Goal: Use online tool/utility: Utilize a website feature to perform a specific function

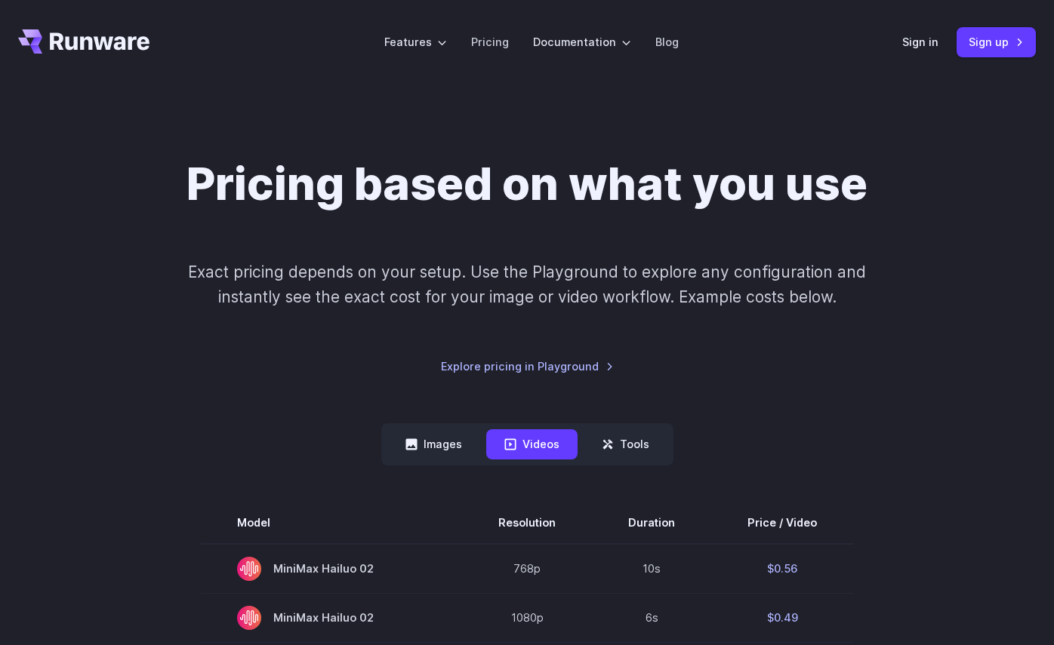
click at [910, 56] on div "Sign in Sign up" at bounding box center [969, 41] width 134 height 29
click at [910, 51] on div "Sign in Sign up" at bounding box center [969, 41] width 134 height 29
click at [916, 42] on link "Sign in" at bounding box center [920, 41] width 36 height 17
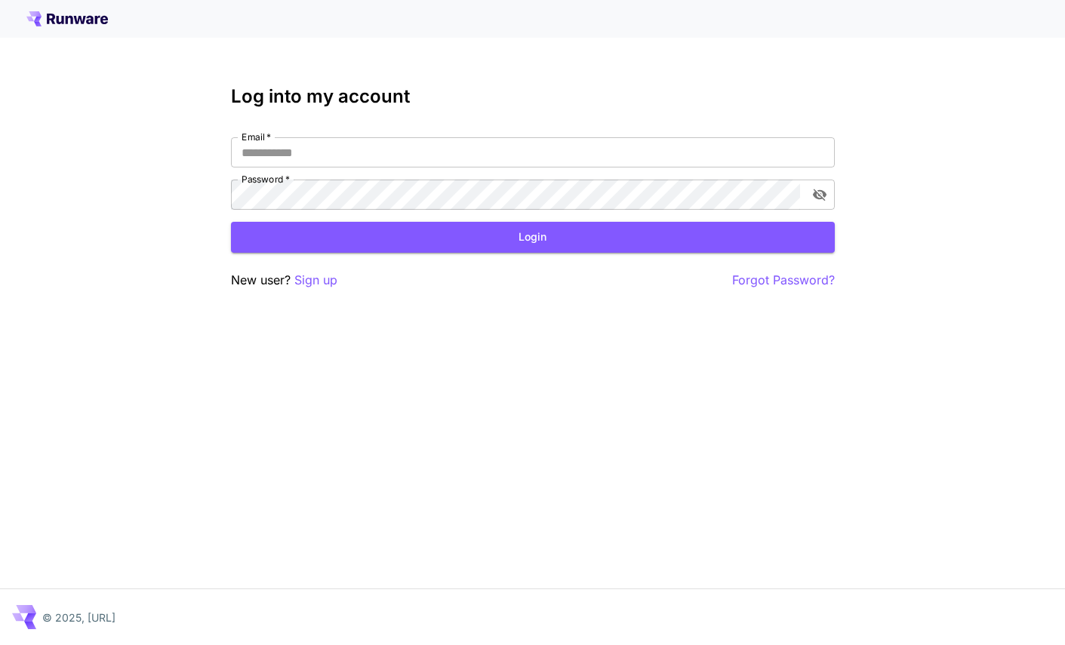
type input "**********"
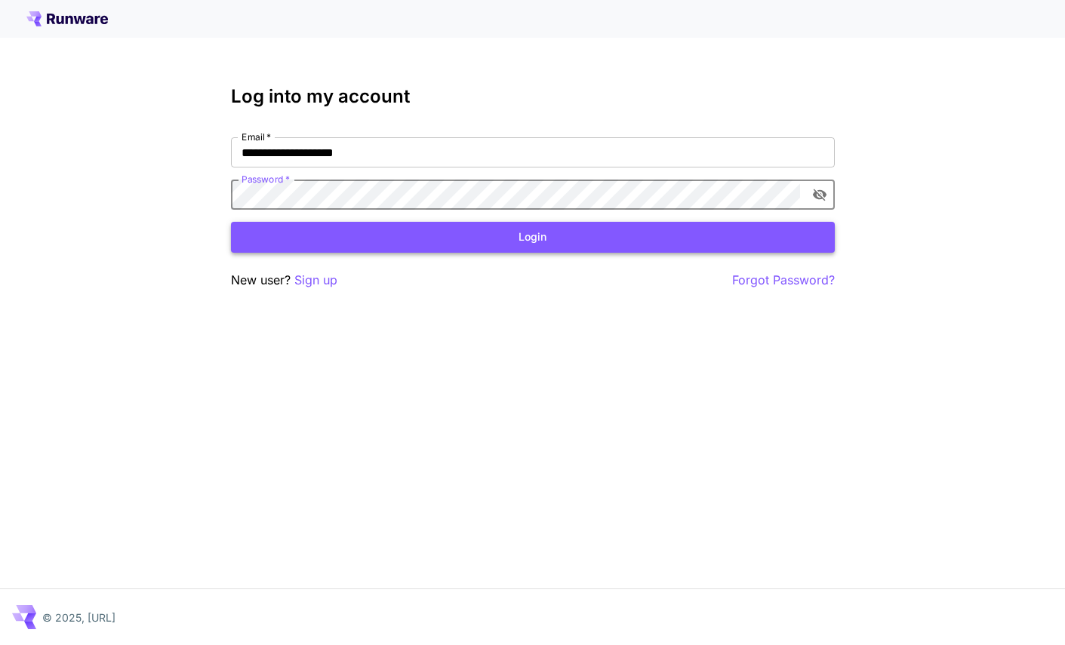
click at [582, 227] on button "Login" at bounding box center [533, 237] width 604 height 31
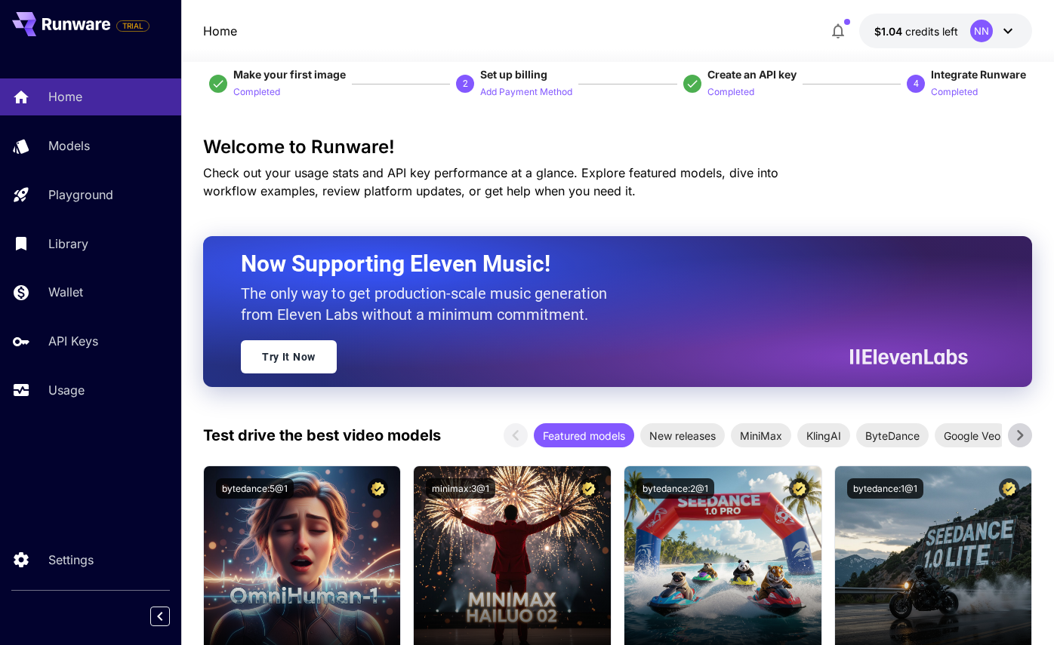
scroll to position [29, 0]
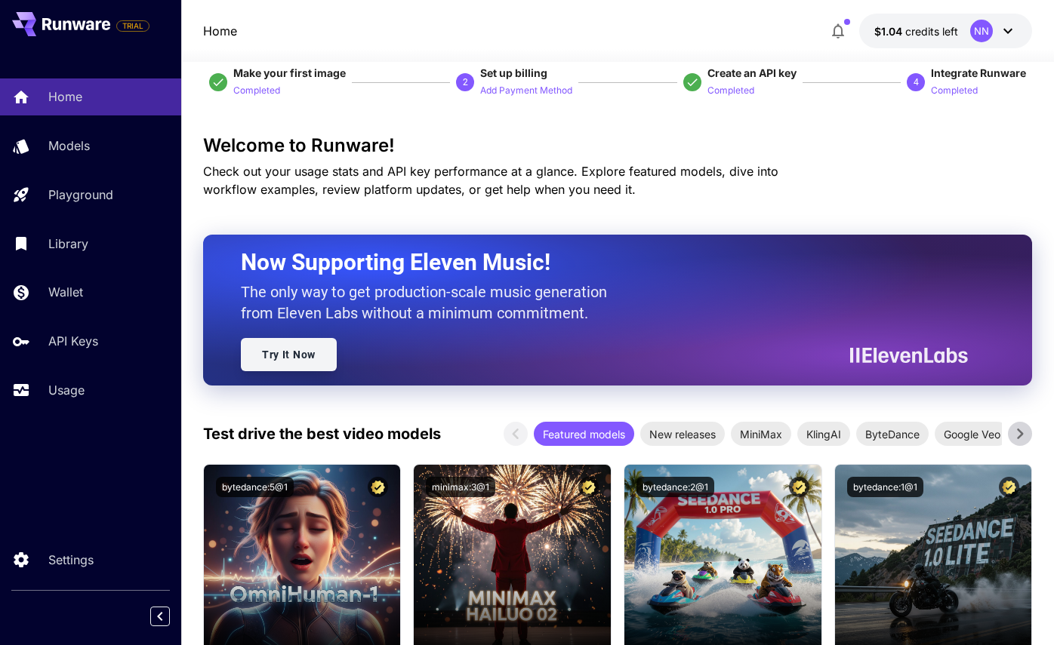
click at [305, 359] on link "Try It Now" at bounding box center [289, 354] width 96 height 33
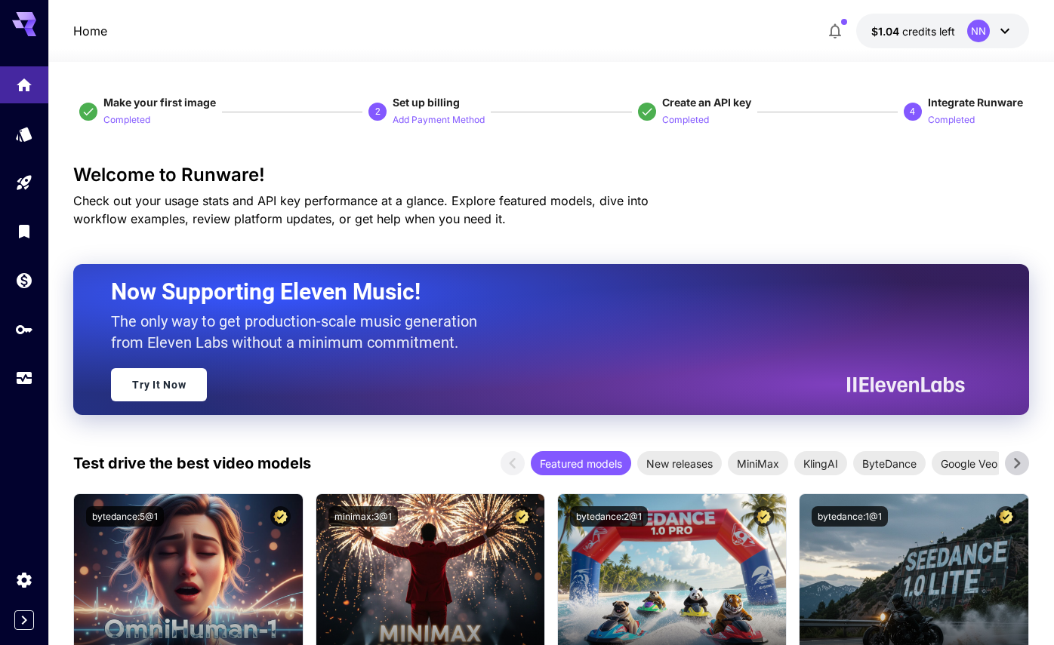
click at [954, 26] on button "$1.04 credits left NN" at bounding box center [942, 31] width 173 height 35
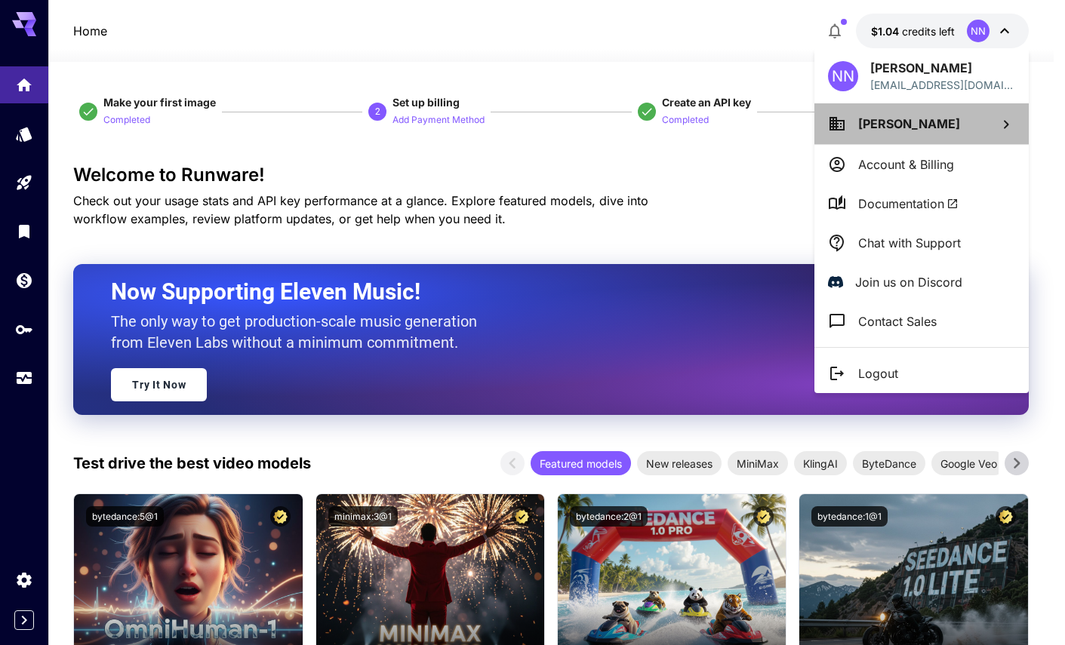
click at [868, 123] on span "Nick Norrell" at bounding box center [909, 123] width 102 height 15
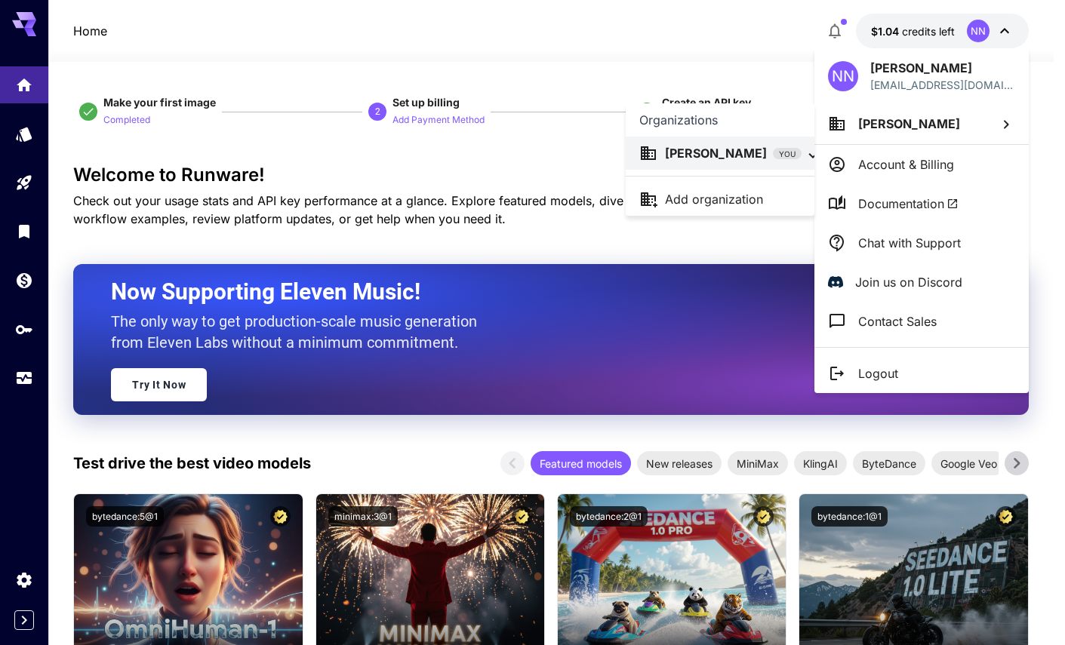
click at [519, 155] on div at bounding box center [532, 322] width 1065 height 645
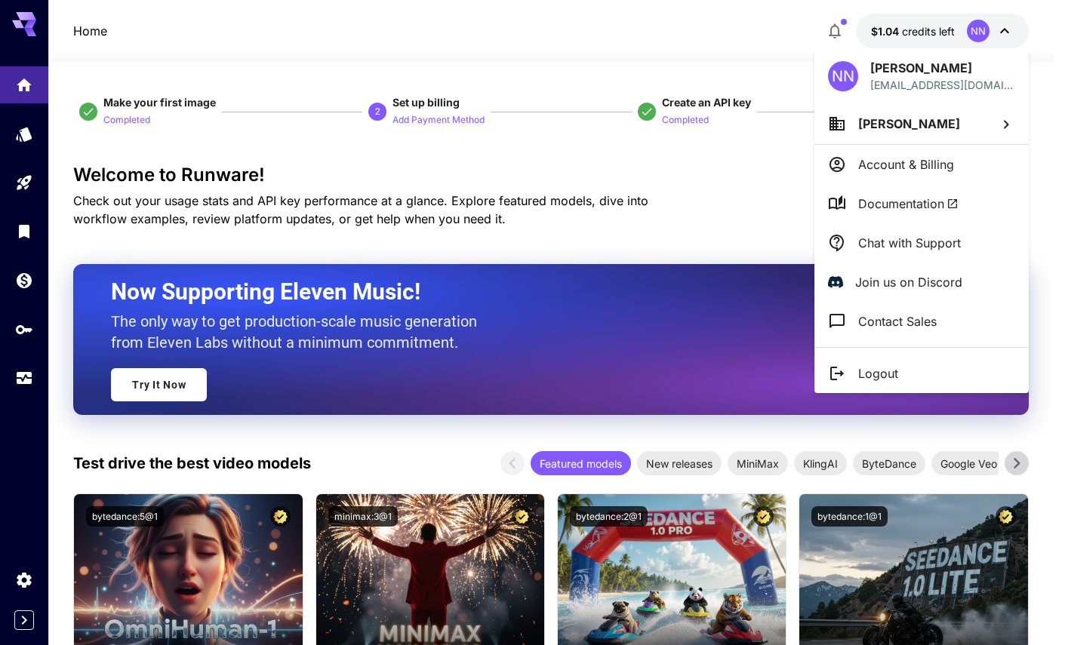
click at [126, 125] on div at bounding box center [532, 322] width 1065 height 645
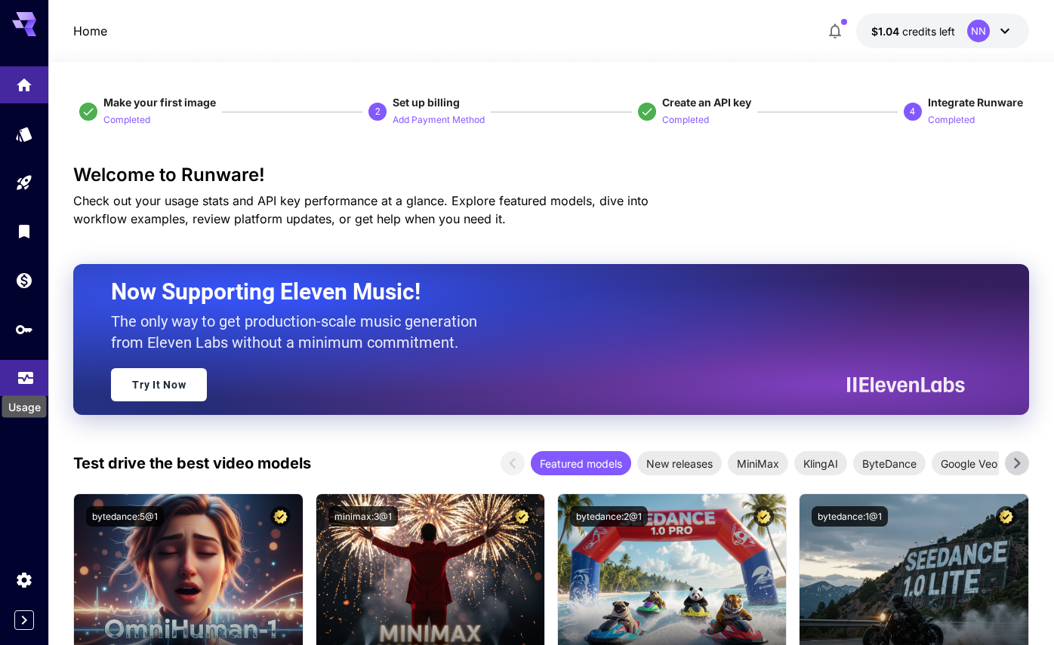
click at [29, 377] on icon "Usage" at bounding box center [25, 375] width 15 height 8
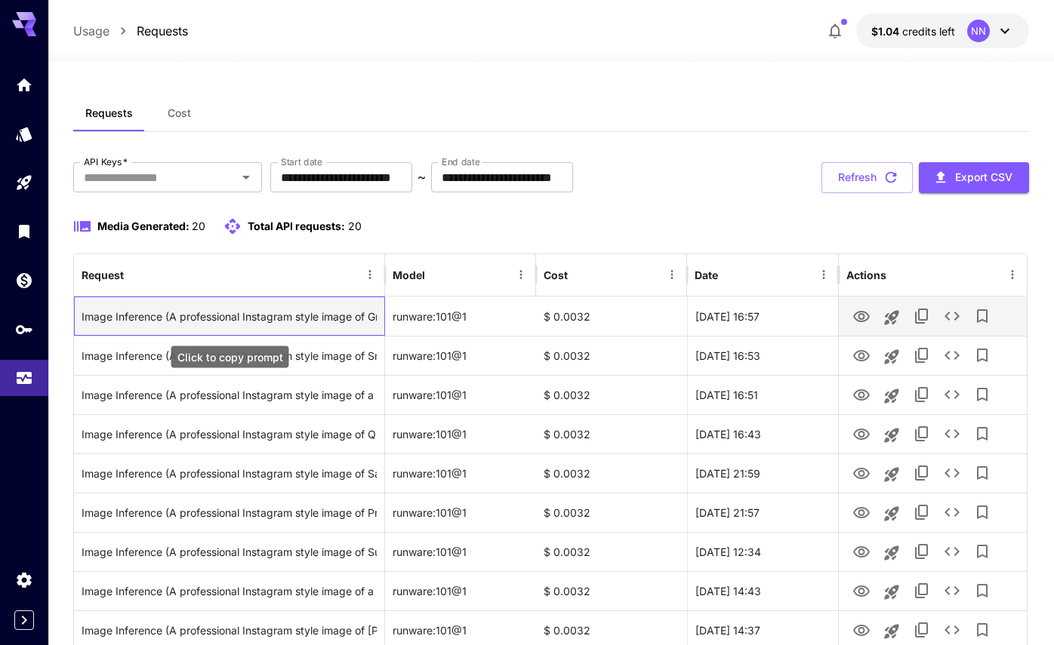
click at [265, 315] on div "Image Inference (A professional Instagram style image of Grilled Banana "Chili"…" at bounding box center [229, 316] width 295 height 38
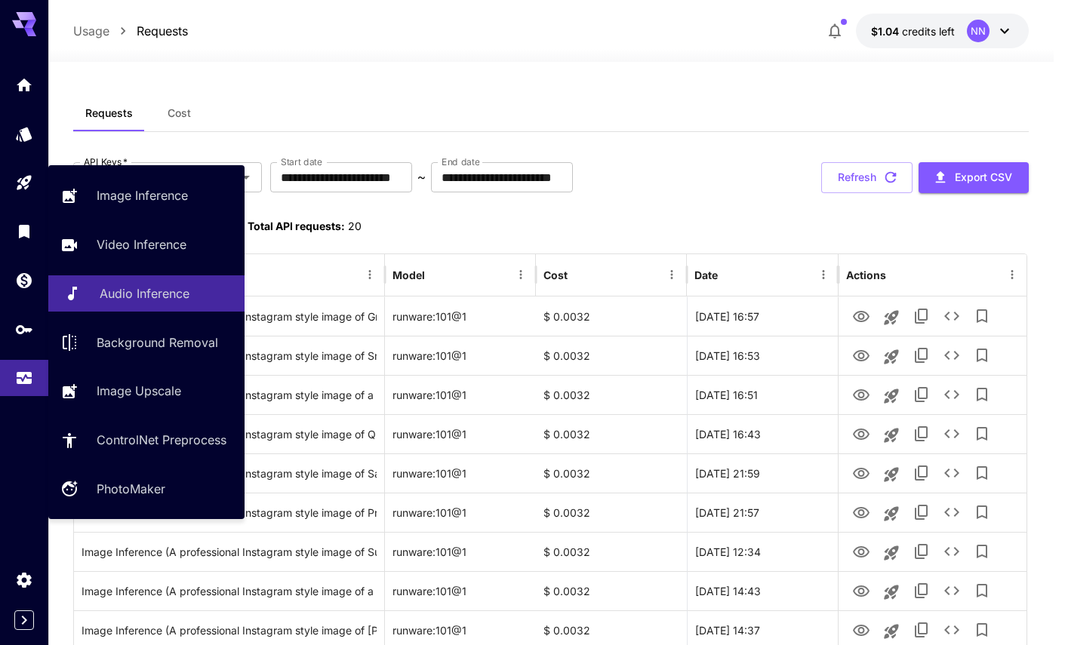
click at [198, 303] on div "Audio Inference" at bounding box center [166, 294] width 133 height 18
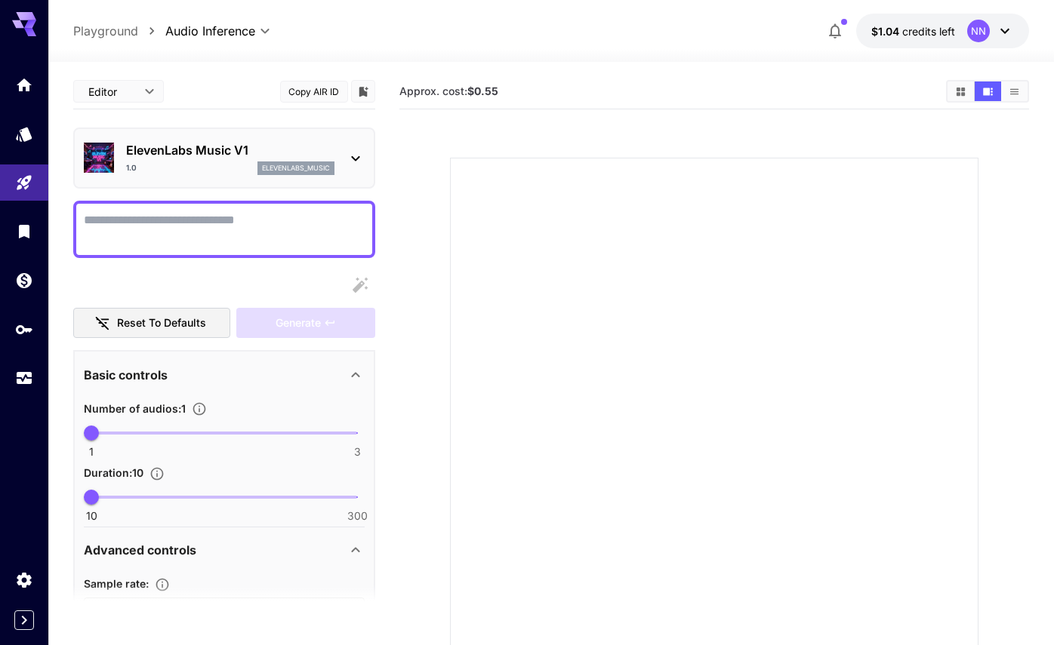
click at [325, 177] on div "ElevenLabs Music V1 1.0 elevenlabs_music" at bounding box center [224, 158] width 281 height 46
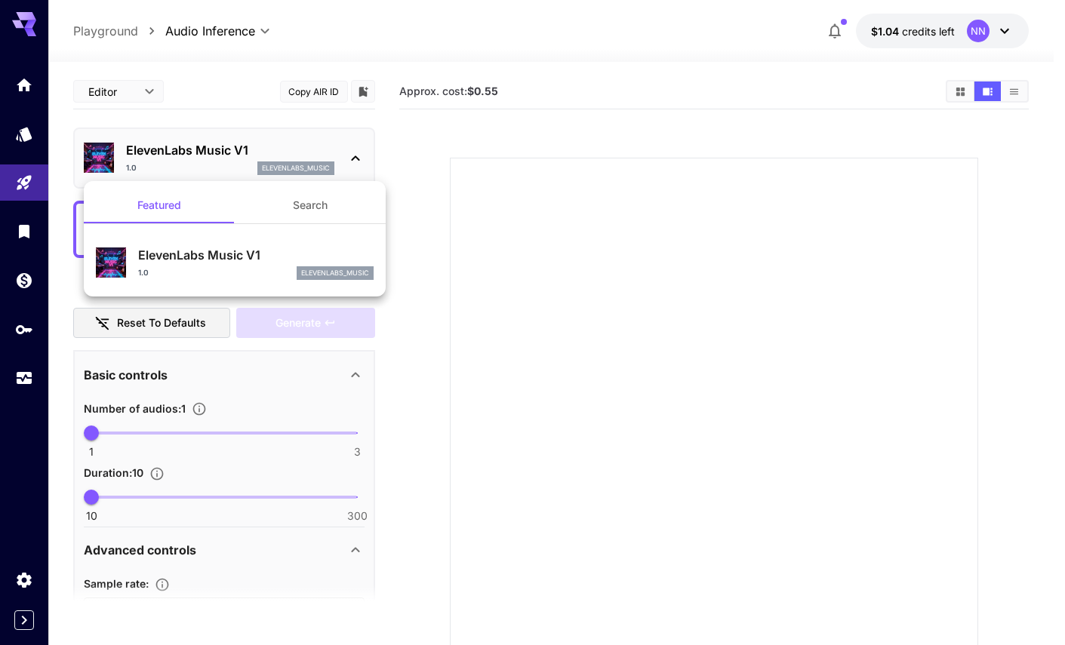
click at [231, 275] on div "1.0 elevenlabs_music" at bounding box center [255, 273] width 235 height 14
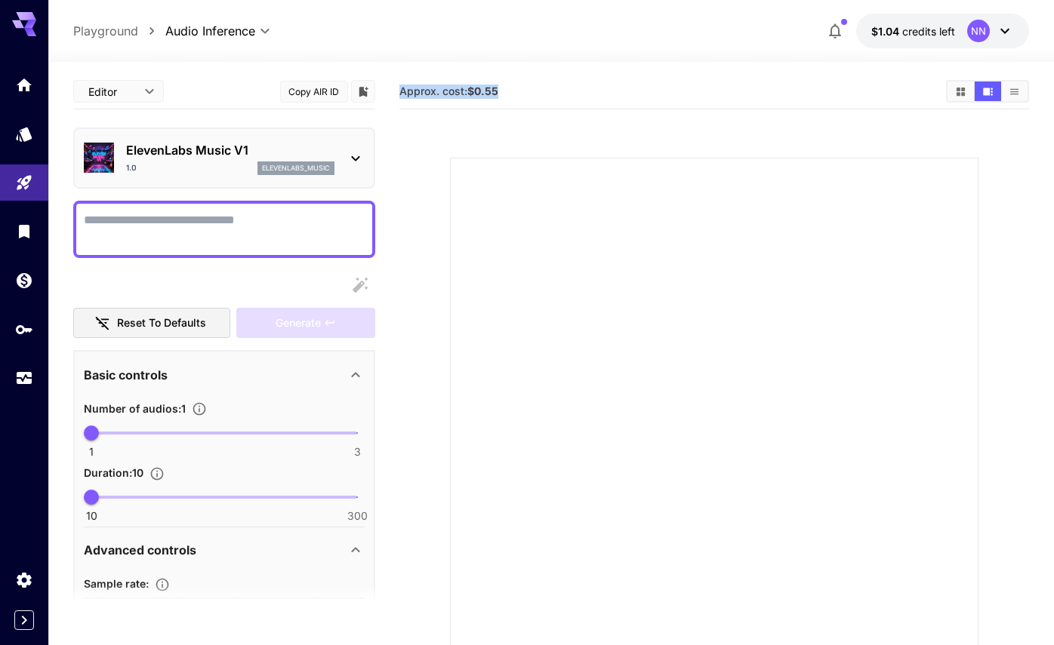
drag, startPoint x: 511, startPoint y: 91, endPoint x: 400, endPoint y: 97, distance: 111.1
click at [400, 97] on section "Approx. cost: $0.55" at bounding box center [666, 92] width 534 height 14
click at [354, 156] on icon at bounding box center [355, 158] width 18 height 18
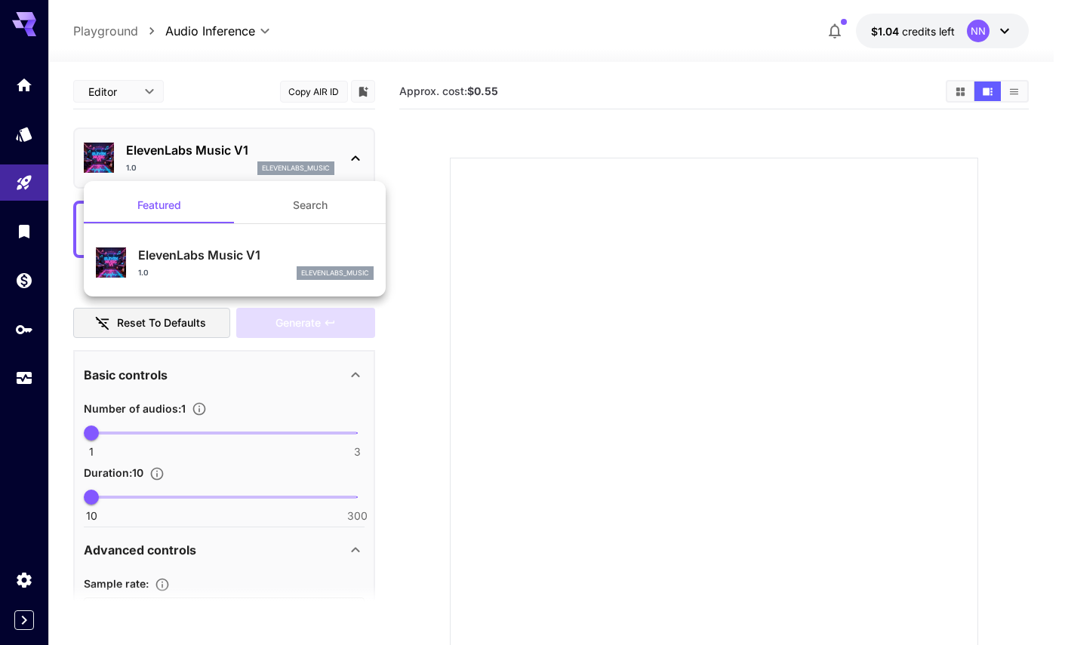
click at [474, 146] on div at bounding box center [532, 322] width 1065 height 645
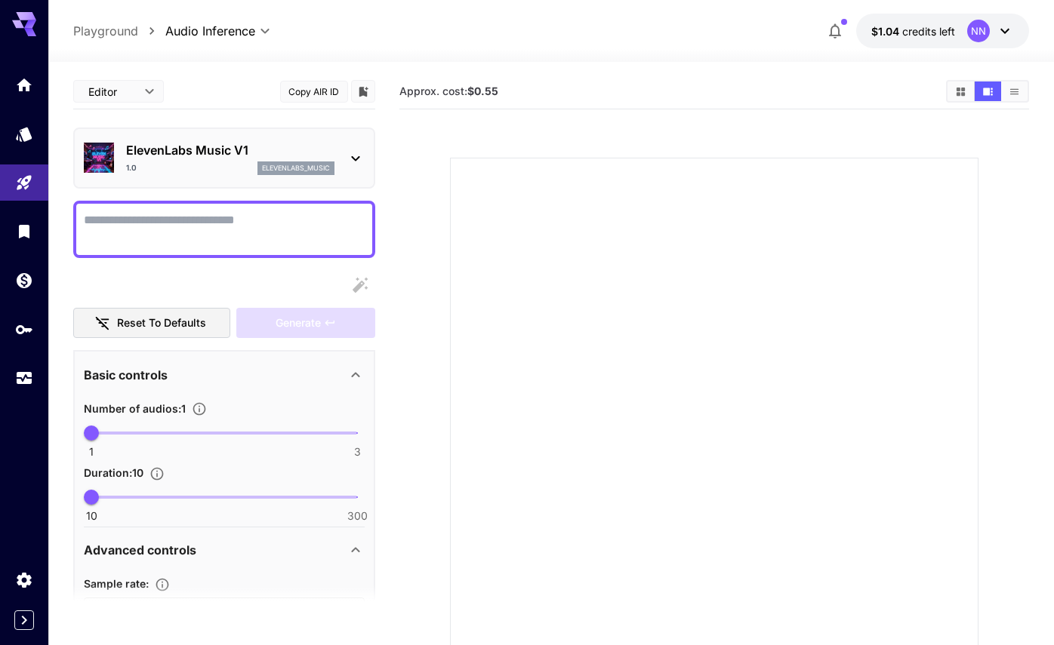
click at [315, 220] on textarea "Display cost in response" at bounding box center [224, 229] width 281 height 36
paste textarea "**********"
type textarea "**********"
click at [32, 233] on icon "Library" at bounding box center [26, 230] width 18 height 18
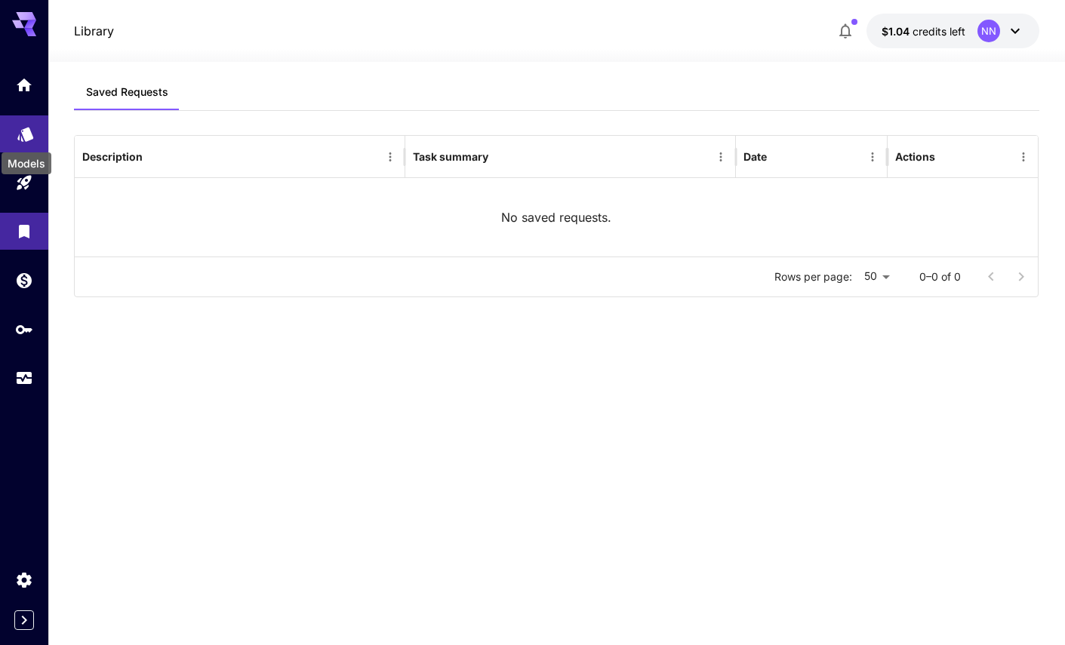
click at [17, 132] on icon "Models" at bounding box center [26, 132] width 18 height 18
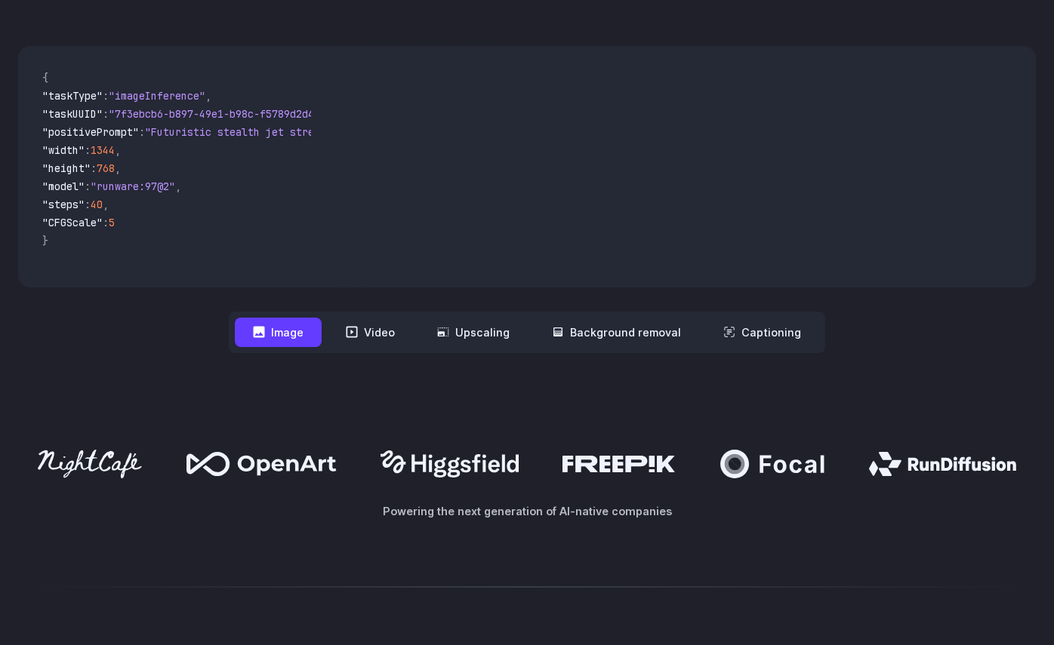
scroll to position [542, 0]
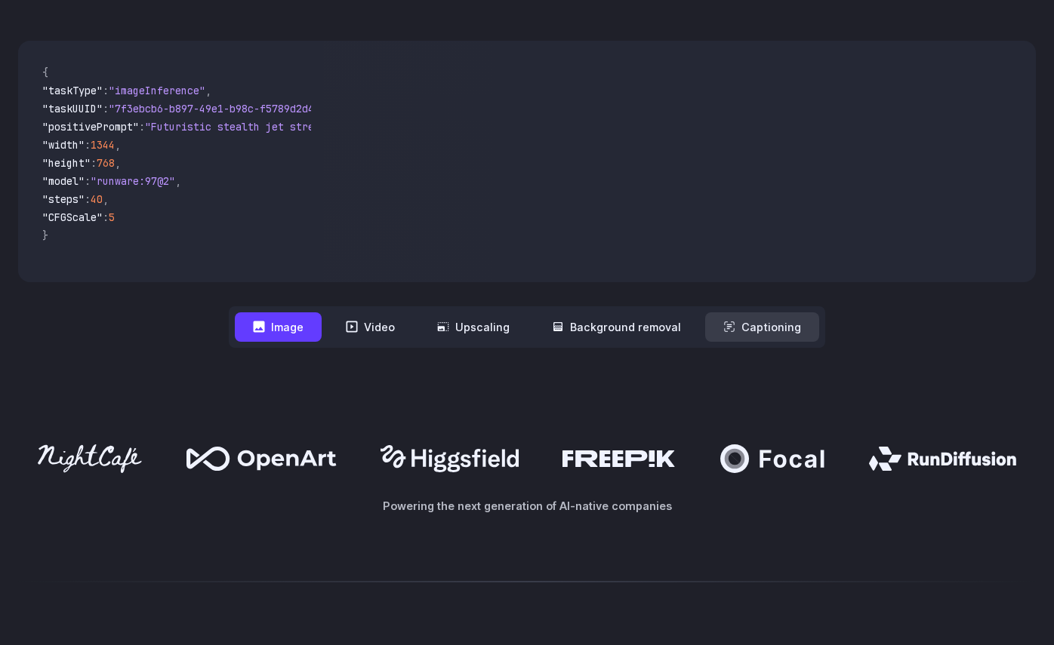
click at [731, 327] on icon at bounding box center [729, 327] width 12 height 12
click at [732, 329] on button "Captioning" at bounding box center [762, 326] width 114 height 29
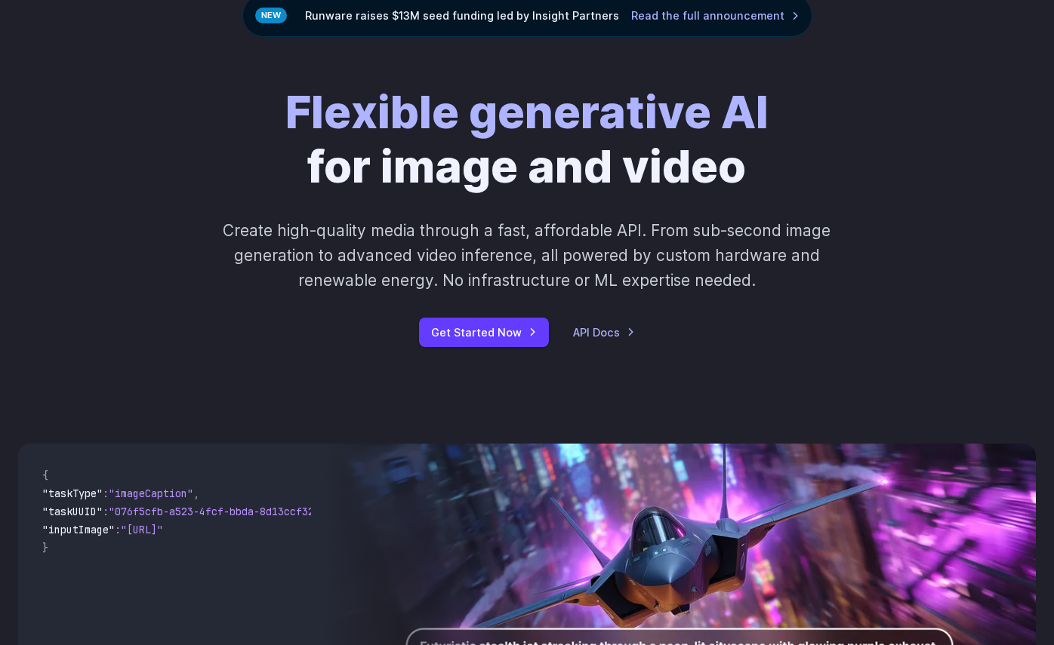
scroll to position [0, 0]
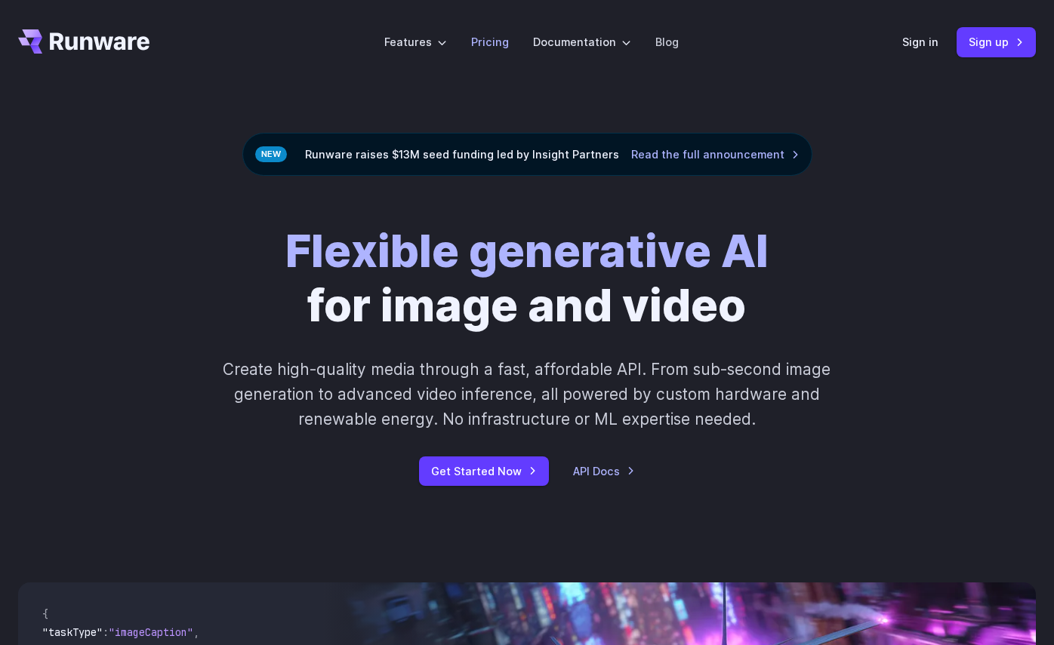
click at [488, 42] on link "Pricing" at bounding box center [490, 41] width 38 height 17
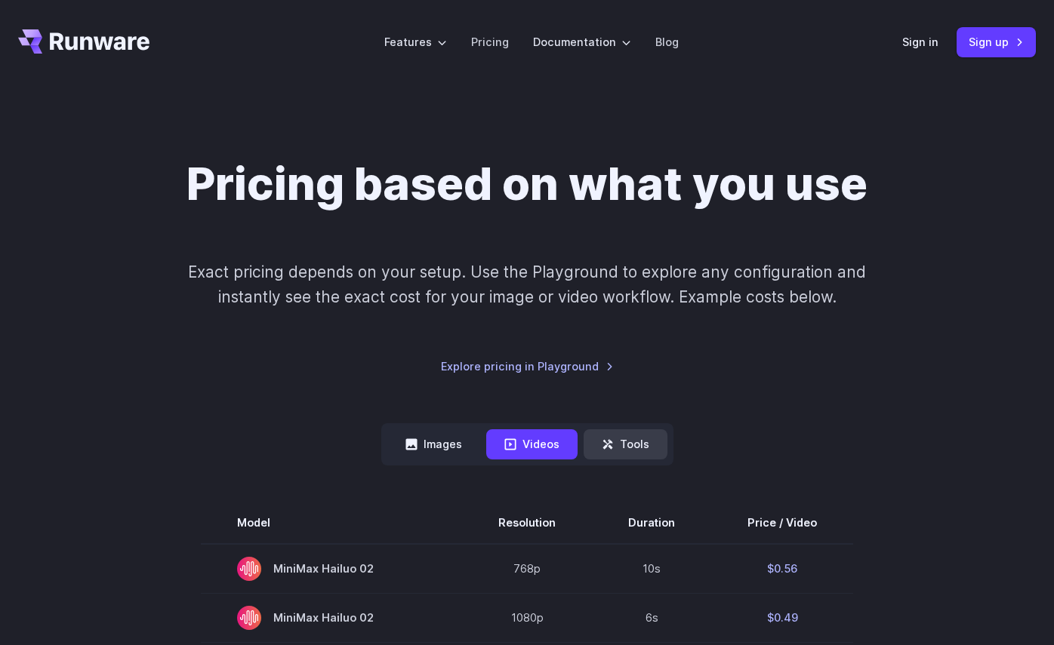
click at [635, 446] on button "Tools" at bounding box center [625, 443] width 84 height 29
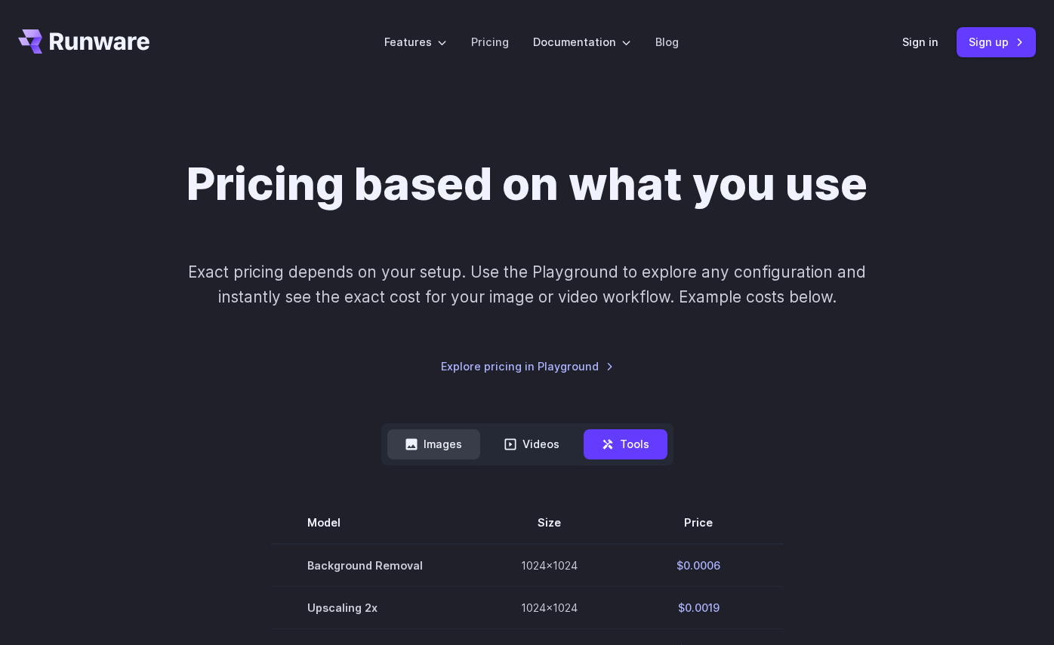
click at [445, 445] on button "Images" at bounding box center [433, 443] width 93 height 29
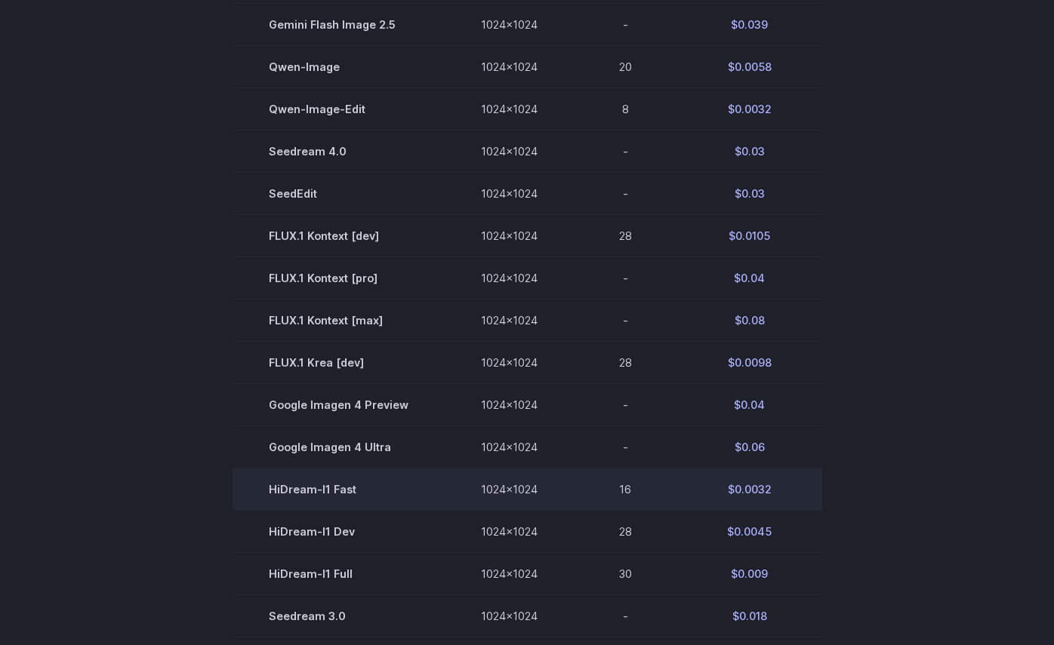
scroll to position [624, 0]
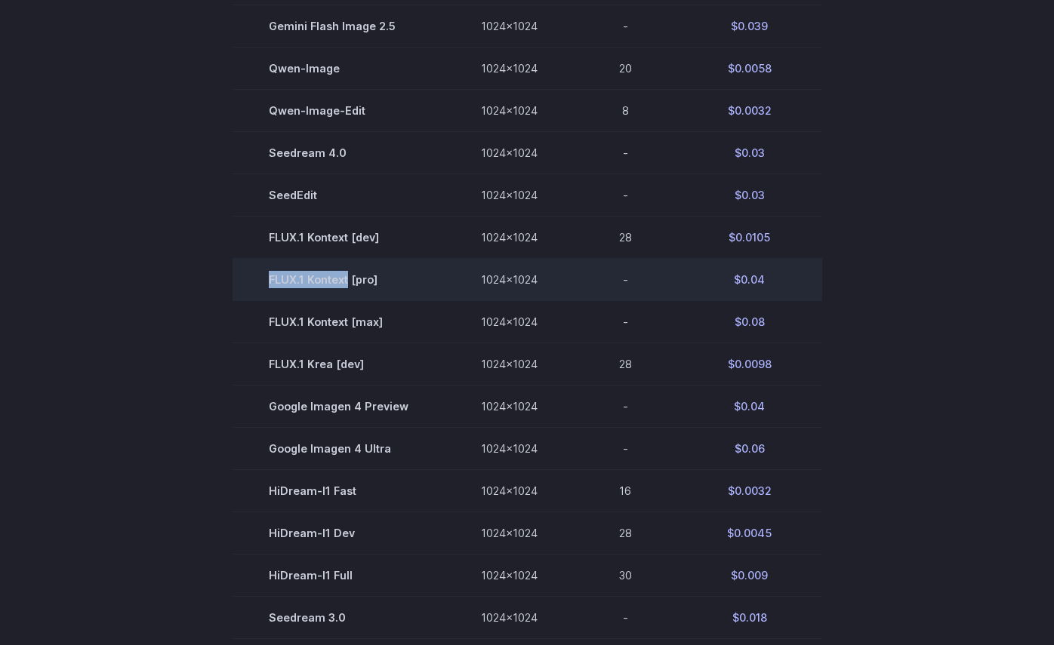
drag, startPoint x: 353, startPoint y: 286, endPoint x: 274, endPoint y: 285, distance: 79.2
click at [272, 285] on td "FLUX.1 Kontext [pro]" at bounding box center [338, 279] width 212 height 42
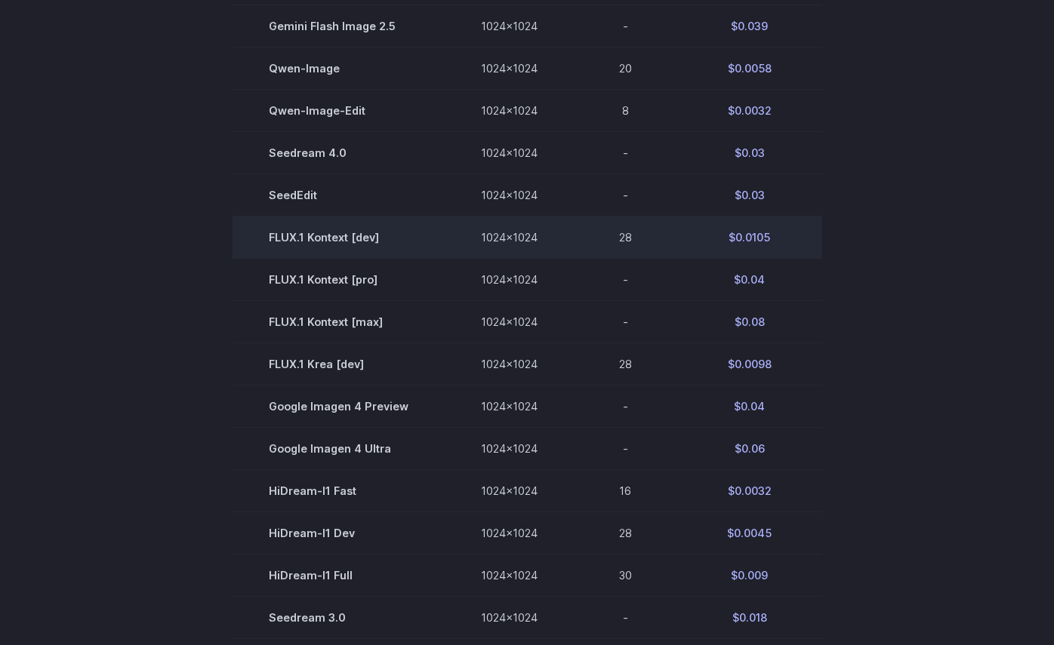
click at [809, 257] on td "$0.0105" at bounding box center [749, 237] width 145 height 42
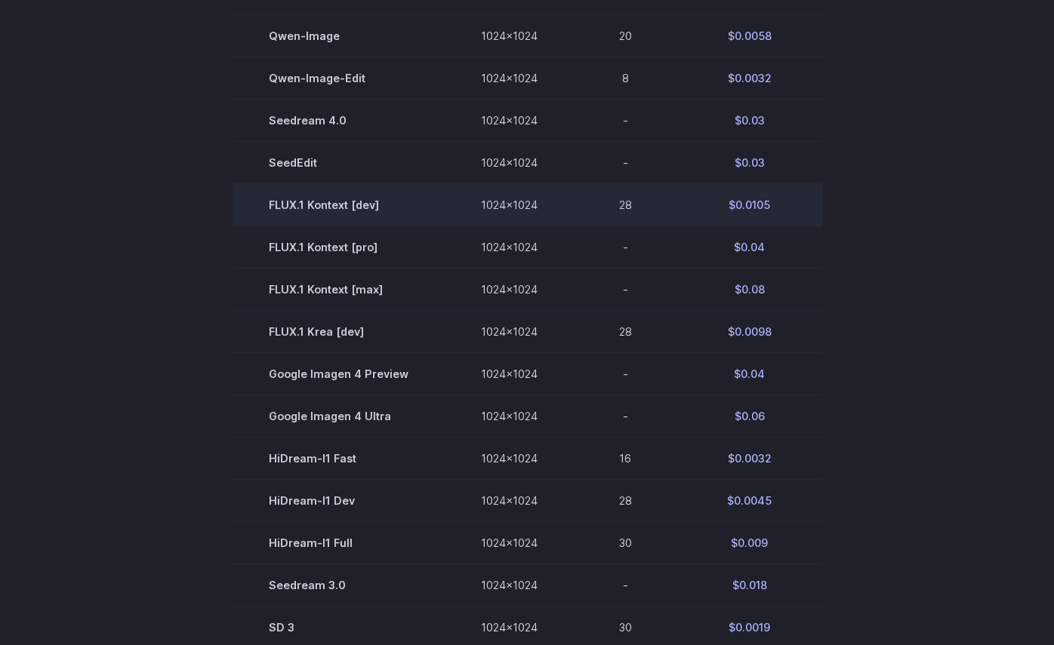
scroll to position [669, 0]
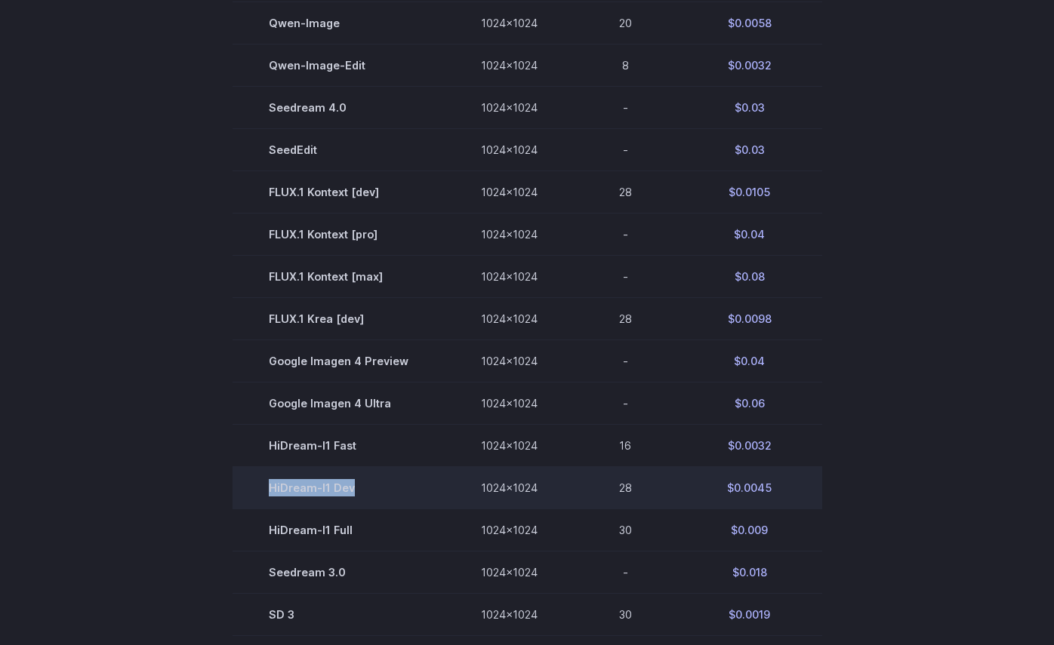
drag, startPoint x: 380, startPoint y: 496, endPoint x: 274, endPoint y: 500, distance: 106.5
click at [274, 500] on td "HiDream-I1 Dev" at bounding box center [338, 488] width 212 height 42
copy td "HiDream-I1 Dev"
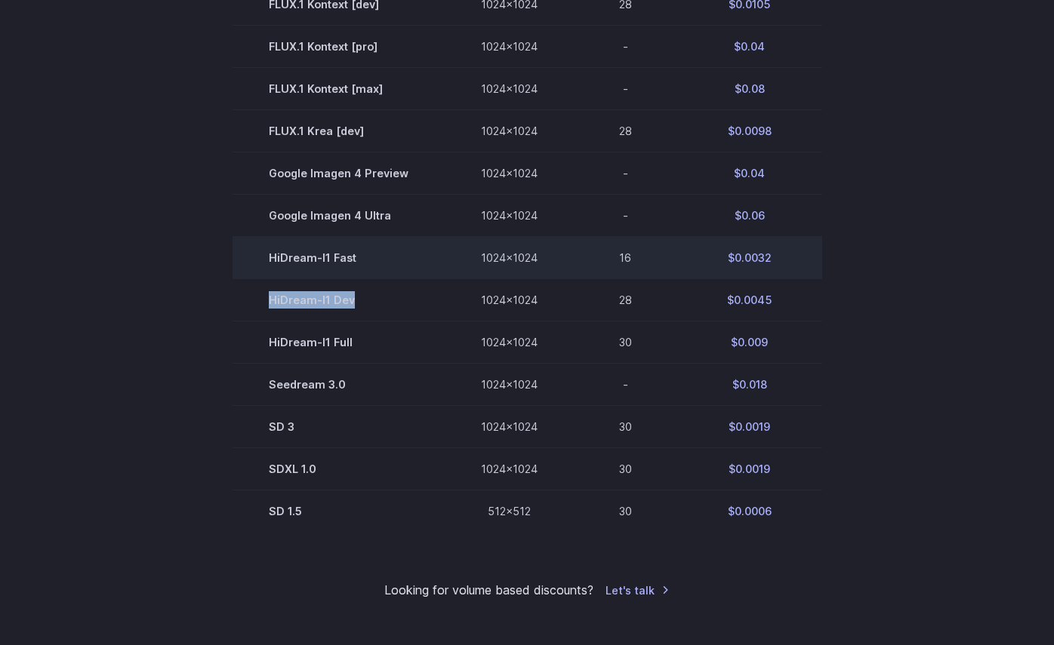
scroll to position [866, 0]
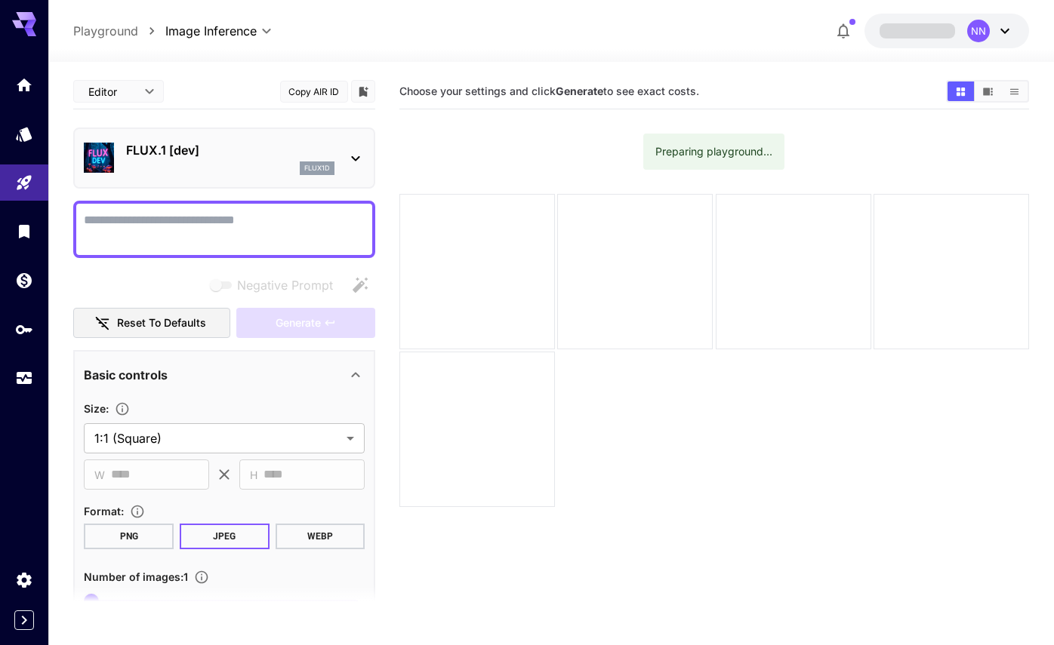
click at [298, 165] on div "flux1d" at bounding box center [230, 168] width 208 height 14
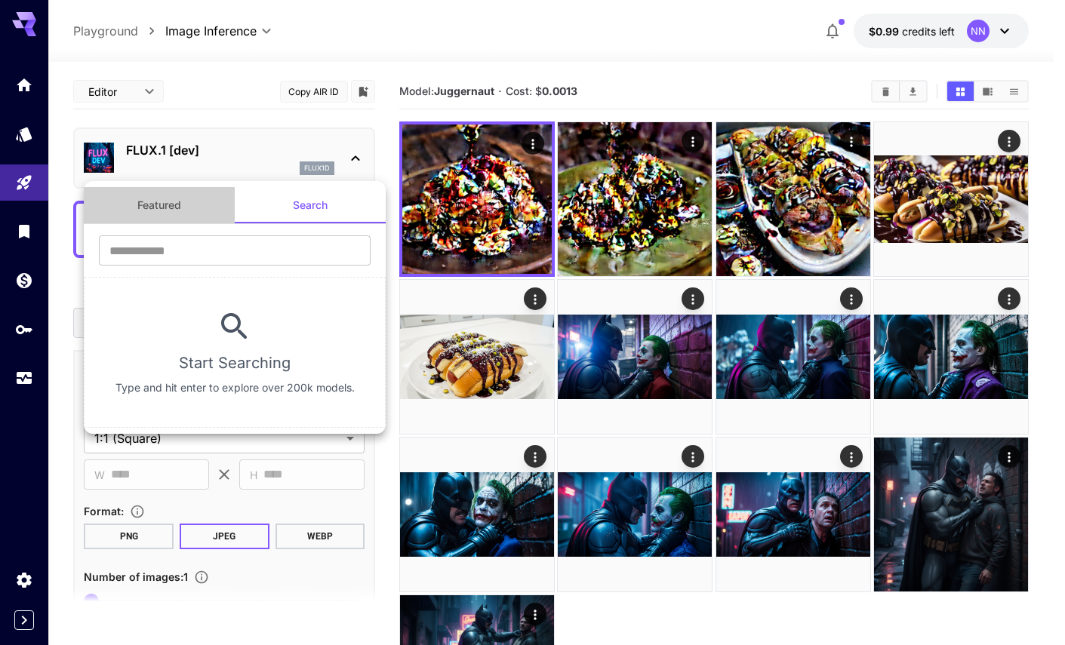
click at [174, 213] on button "Featured" at bounding box center [159, 205] width 151 height 36
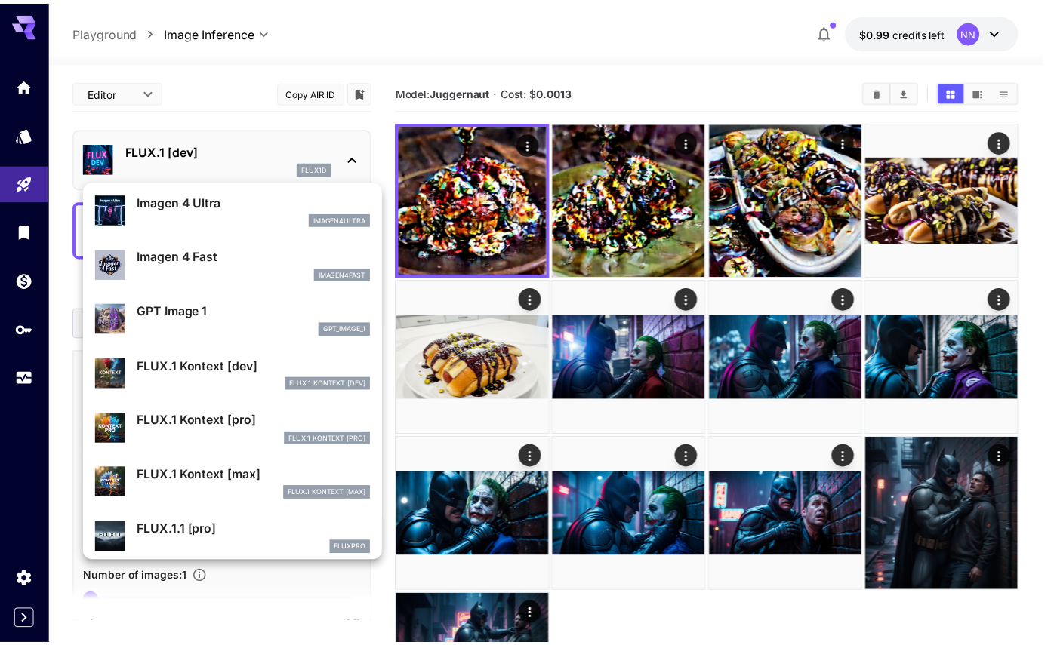
scroll to position [838, 0]
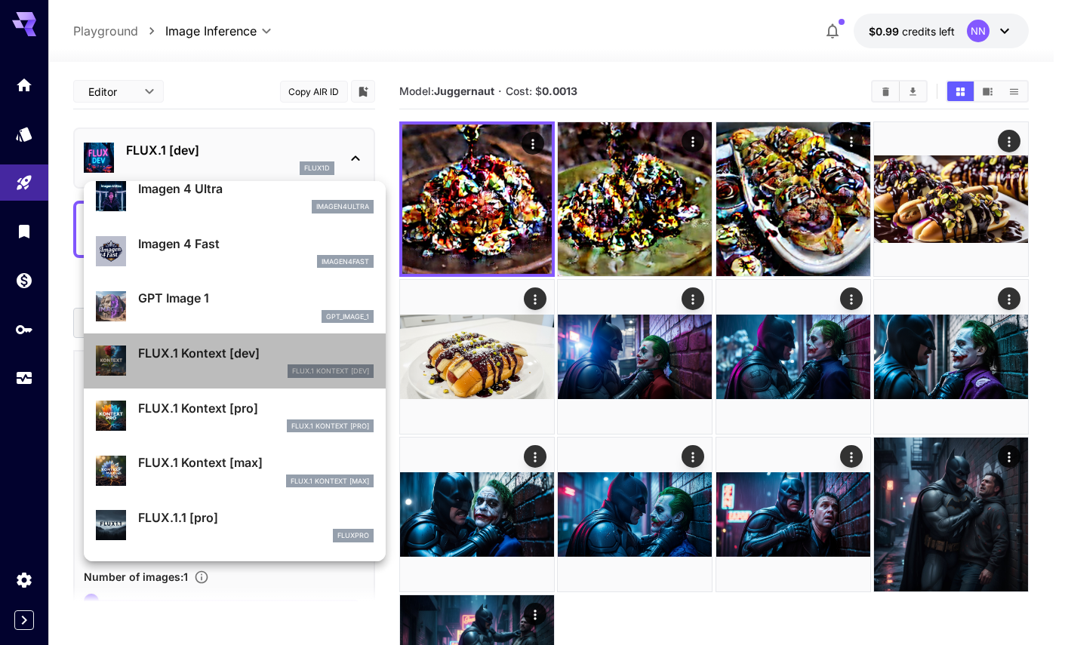
click at [244, 374] on div "FLUX.1 Kontext [dev]" at bounding box center [255, 372] width 235 height 14
type input "****"
type input "***"
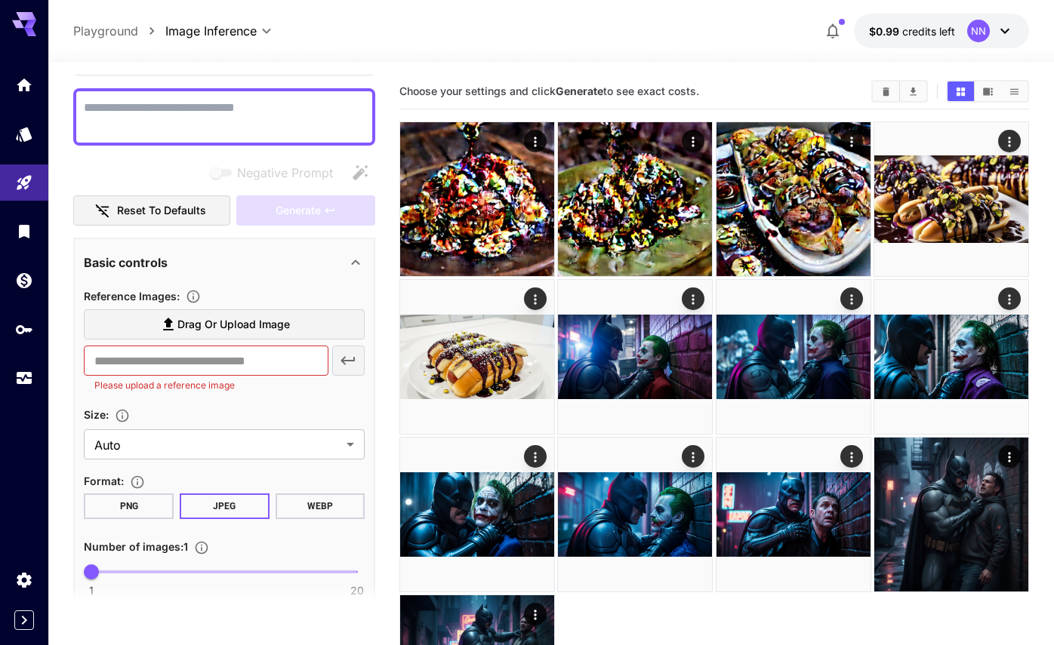
scroll to position [111, 0]
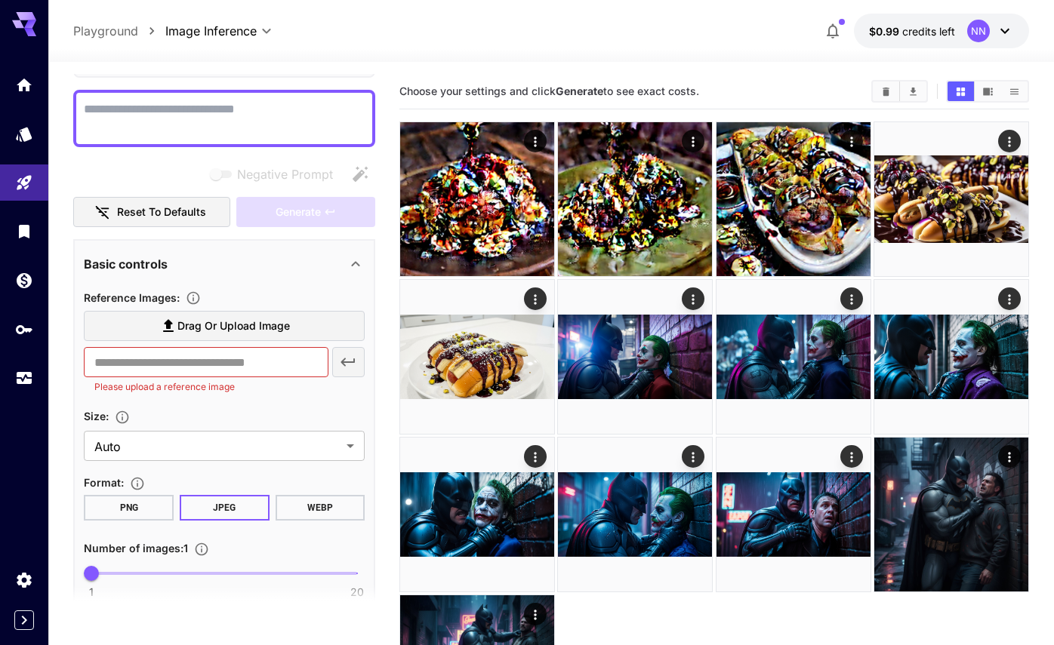
click at [356, 256] on icon at bounding box center [355, 264] width 18 height 18
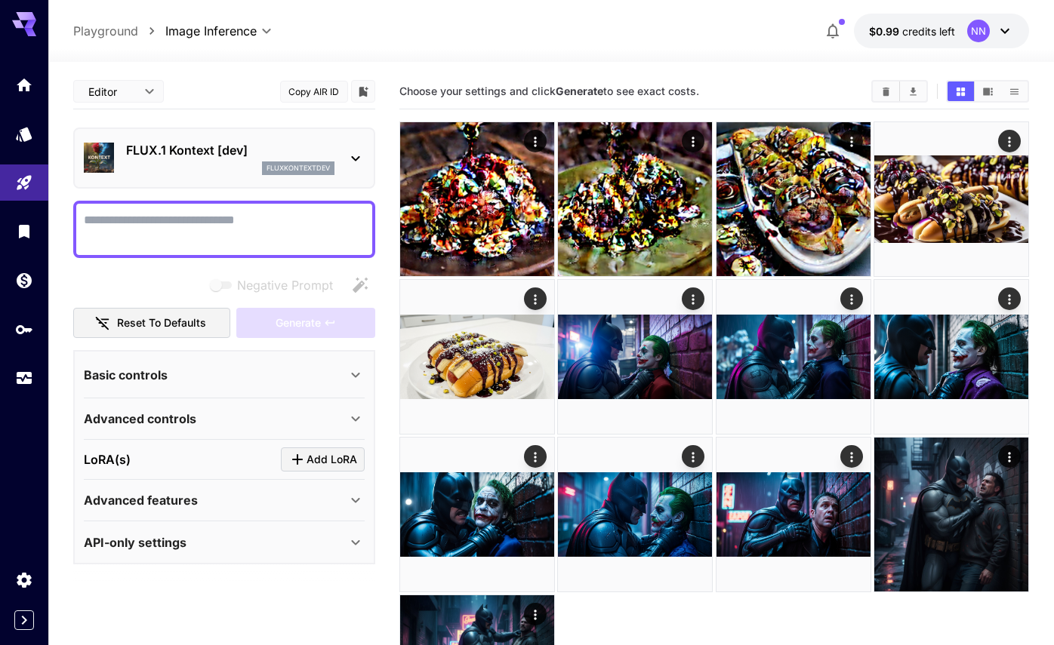
scroll to position [0, 0]
click at [347, 380] on icon at bounding box center [355, 375] width 18 height 18
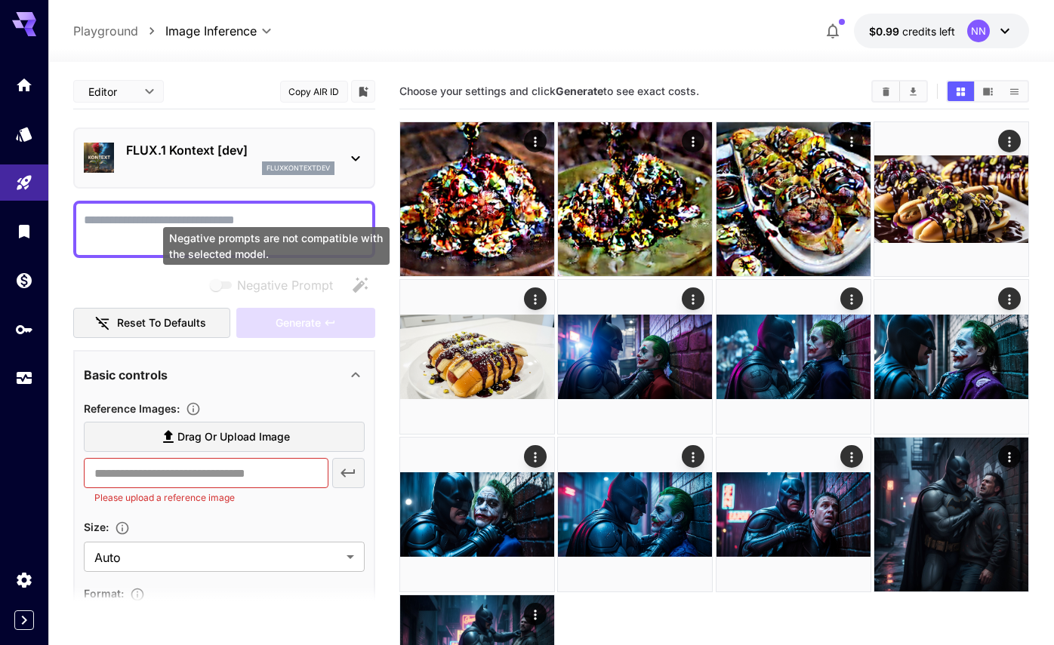
click at [217, 238] on div "Negative prompts are not compatible with the selected model." at bounding box center [276, 246] width 226 height 38
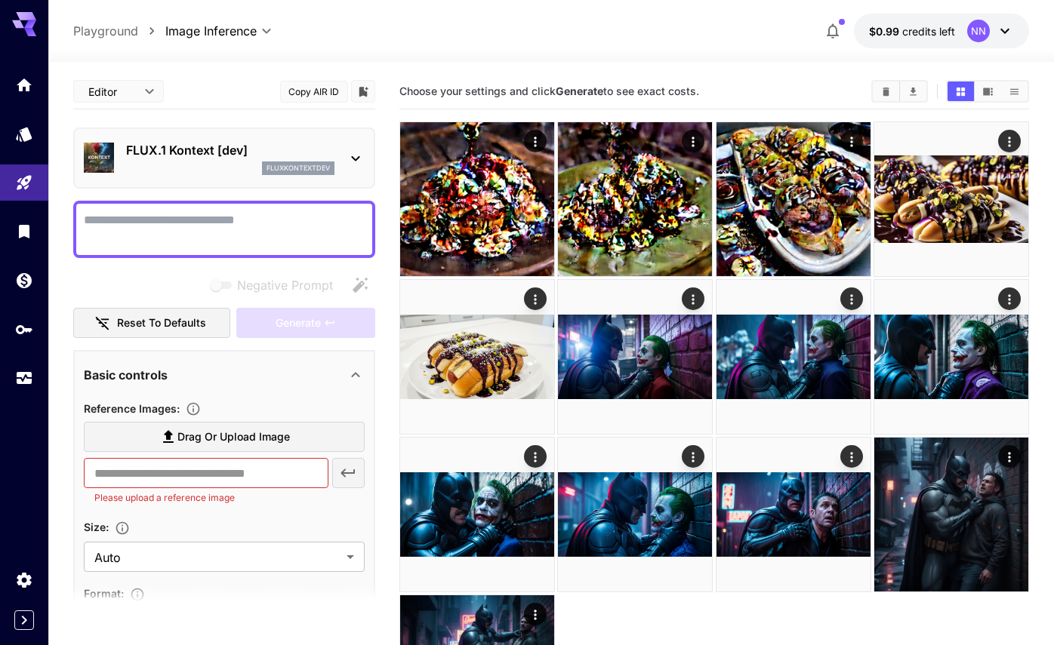
click at [155, 229] on textarea "Negative Prompt" at bounding box center [224, 229] width 281 height 36
paste textarea "**********"
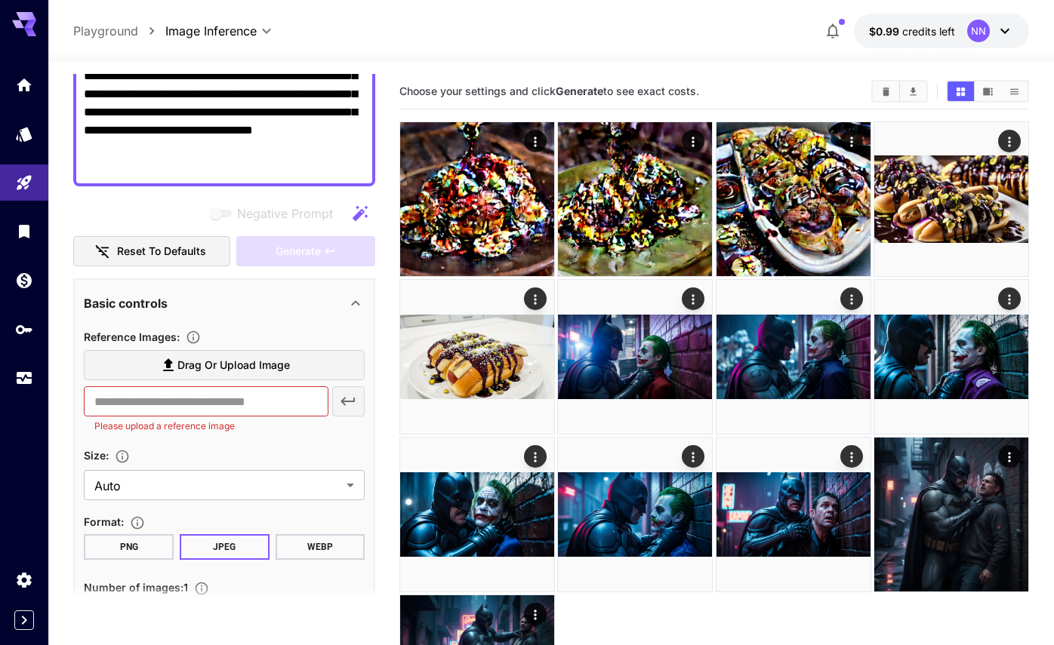
scroll to position [162, 0]
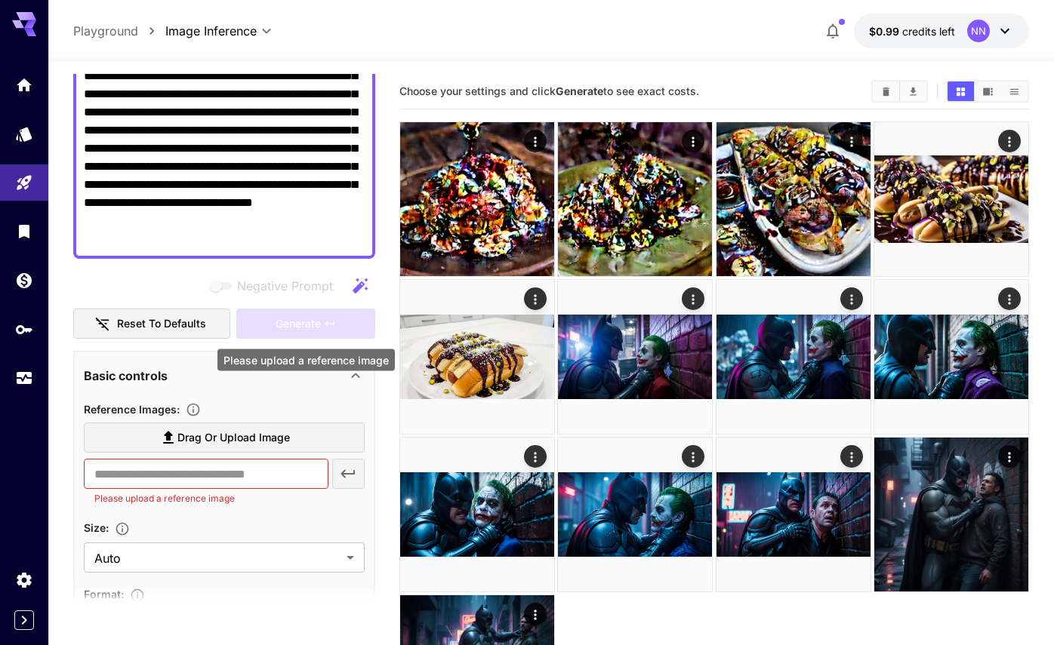
type textarea "**********"
click at [268, 327] on div "Generate" at bounding box center [305, 324] width 139 height 31
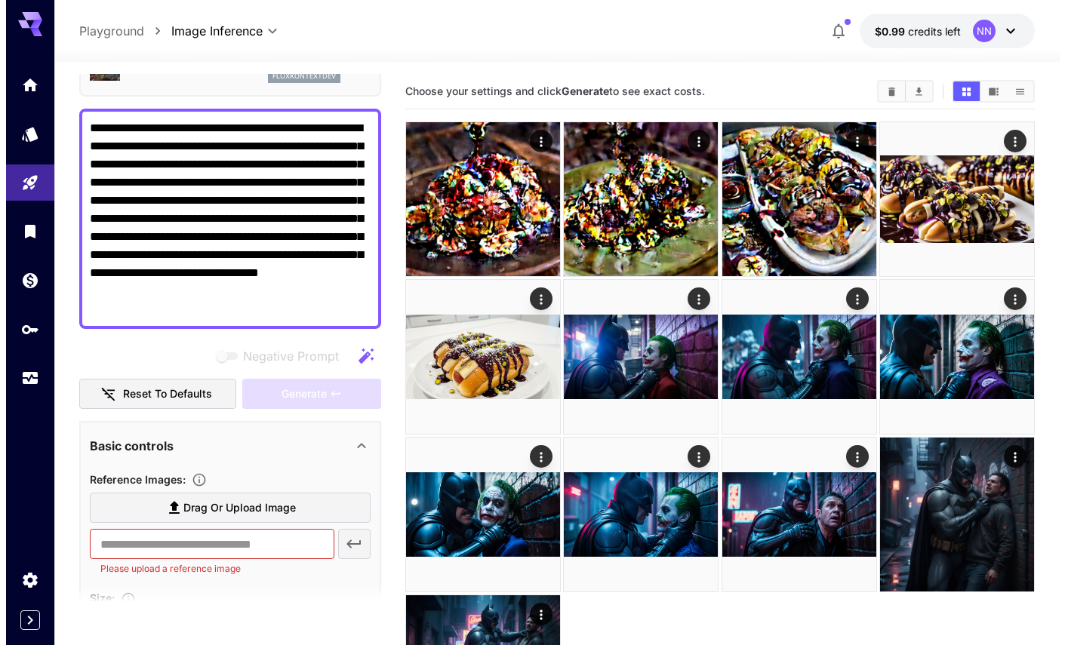
scroll to position [0, 0]
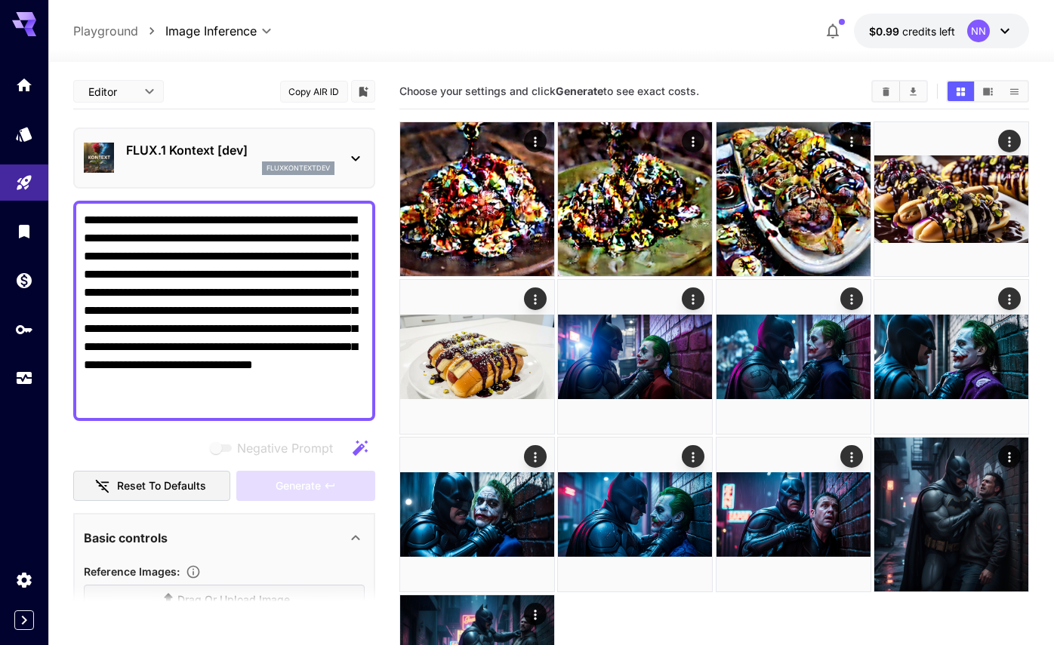
click at [318, 169] on p "fluxkontextdev" at bounding box center [297, 168] width 63 height 11
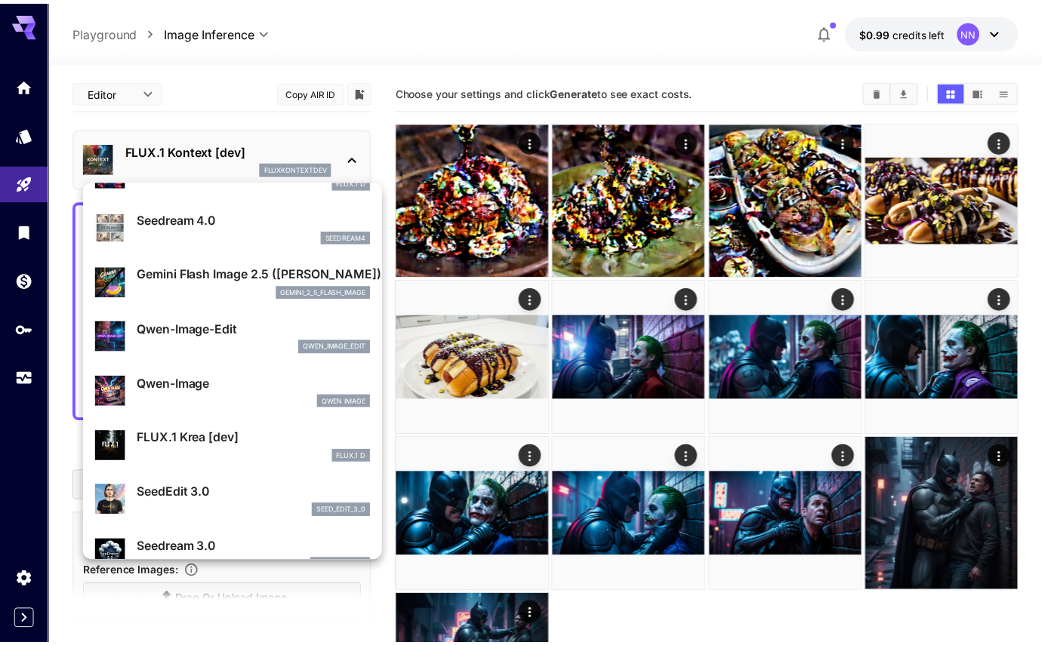
scroll to position [97, 0]
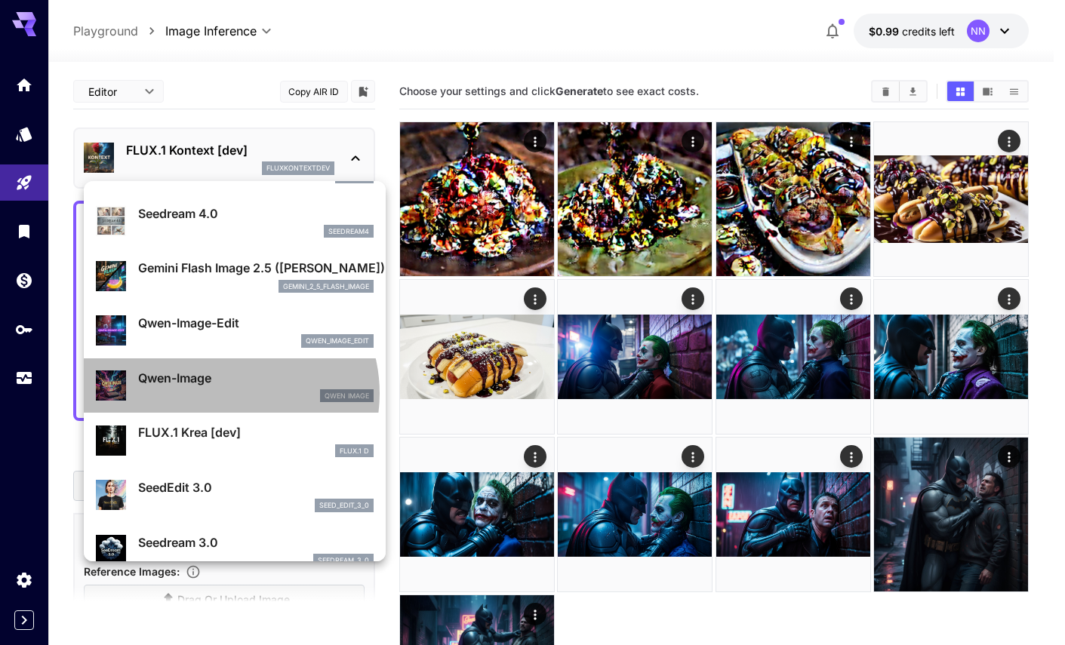
click at [222, 394] on div "Qwen Image" at bounding box center [255, 396] width 235 height 14
type input "**********"
type input "**"
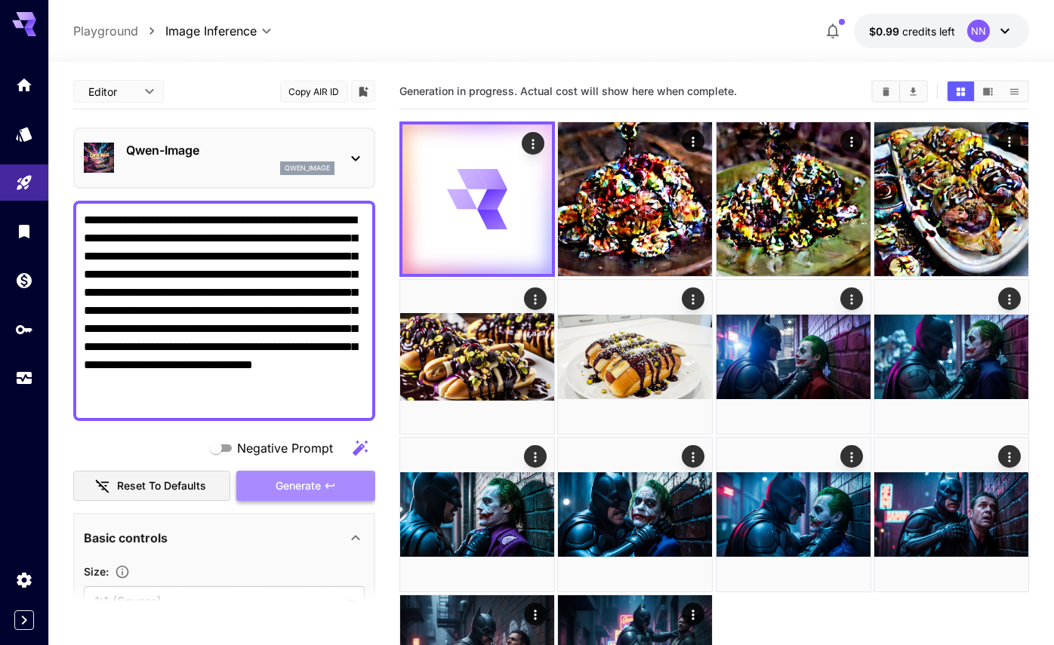
click at [288, 484] on span "Generate" at bounding box center [297, 486] width 45 height 19
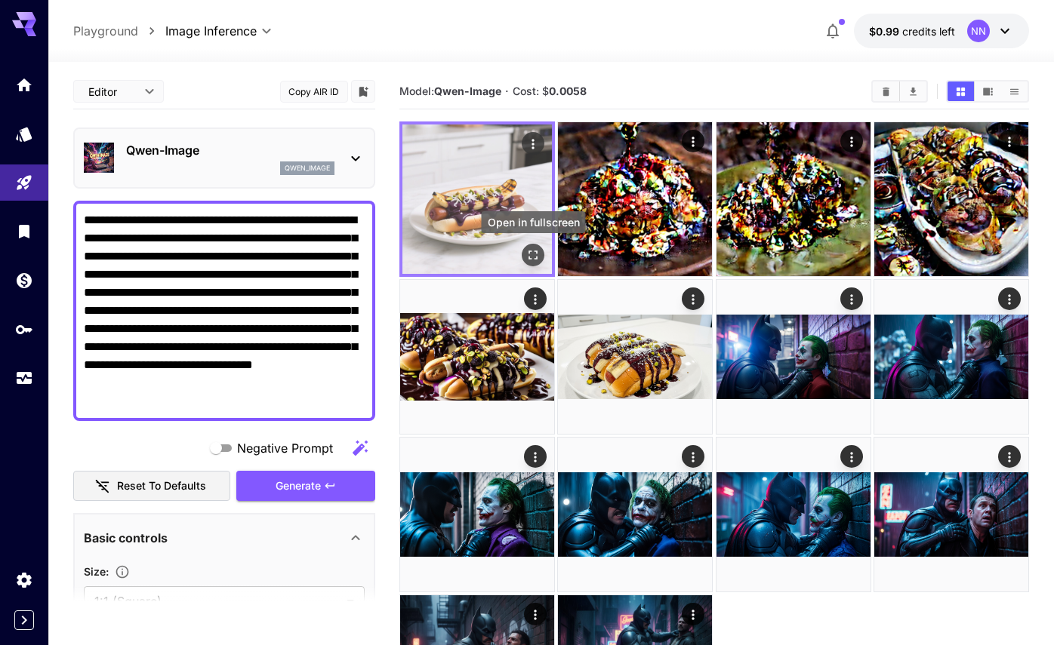
click at [531, 255] on icon "Open in fullscreen" at bounding box center [532, 255] width 15 height 15
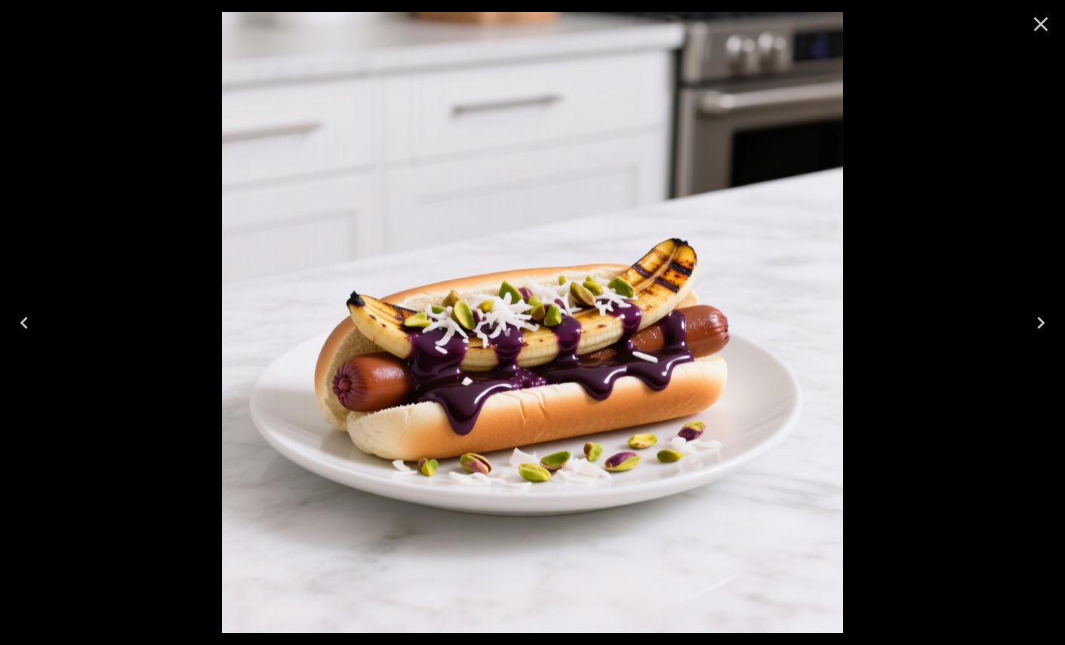
click at [1038, 26] on icon "Close" at bounding box center [1041, 24] width 14 height 14
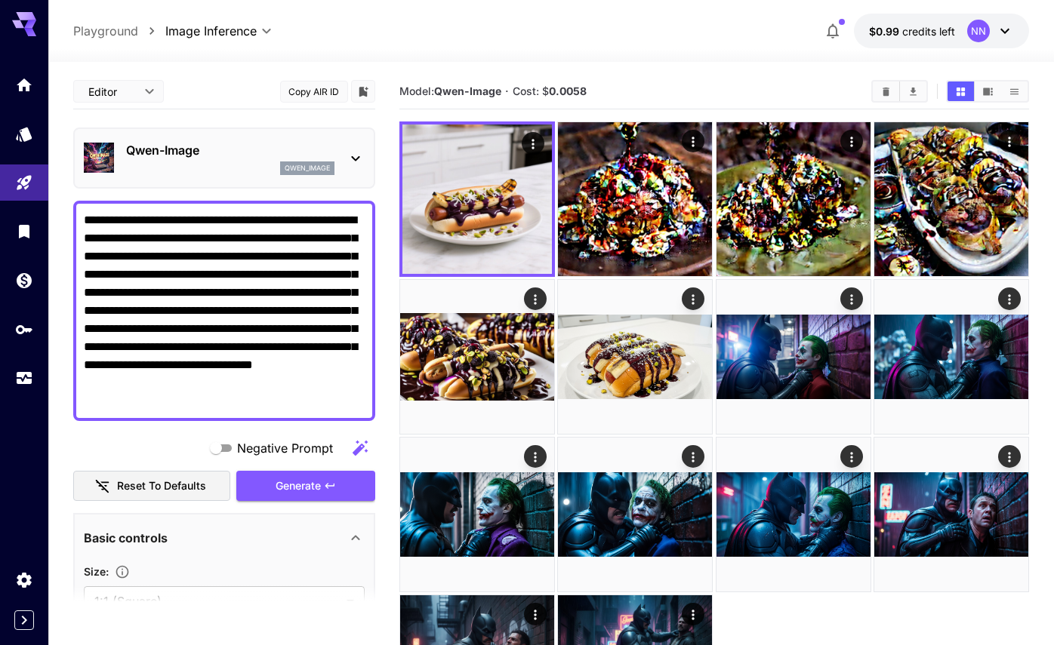
click at [334, 171] on div "qwen_image" at bounding box center [307, 168] width 54 height 14
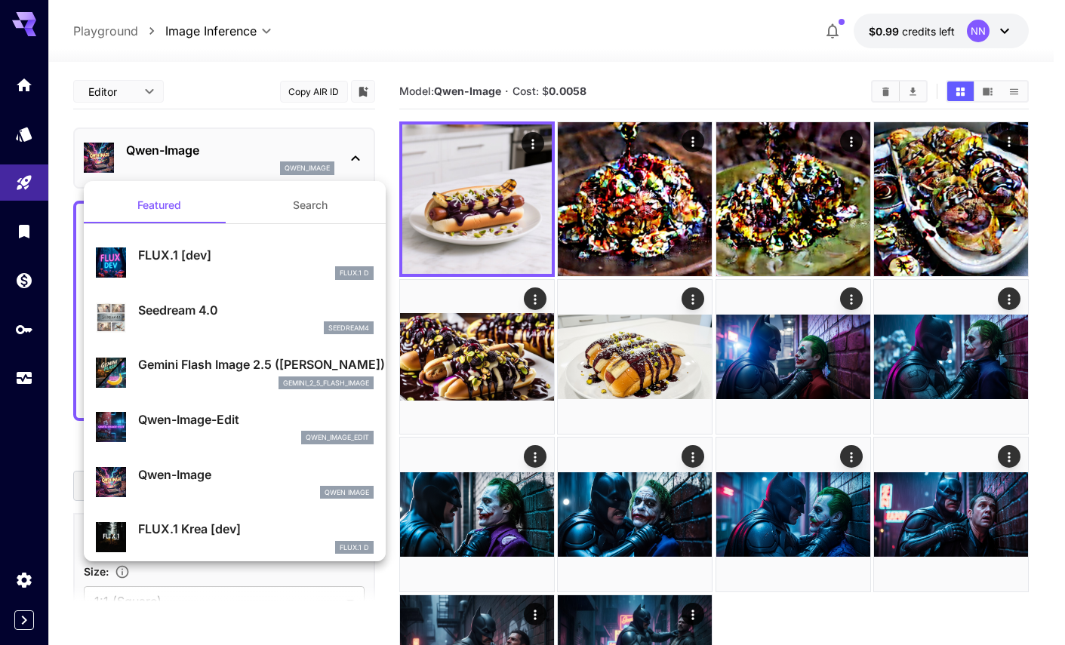
click at [251, 151] on div at bounding box center [532, 322] width 1065 height 645
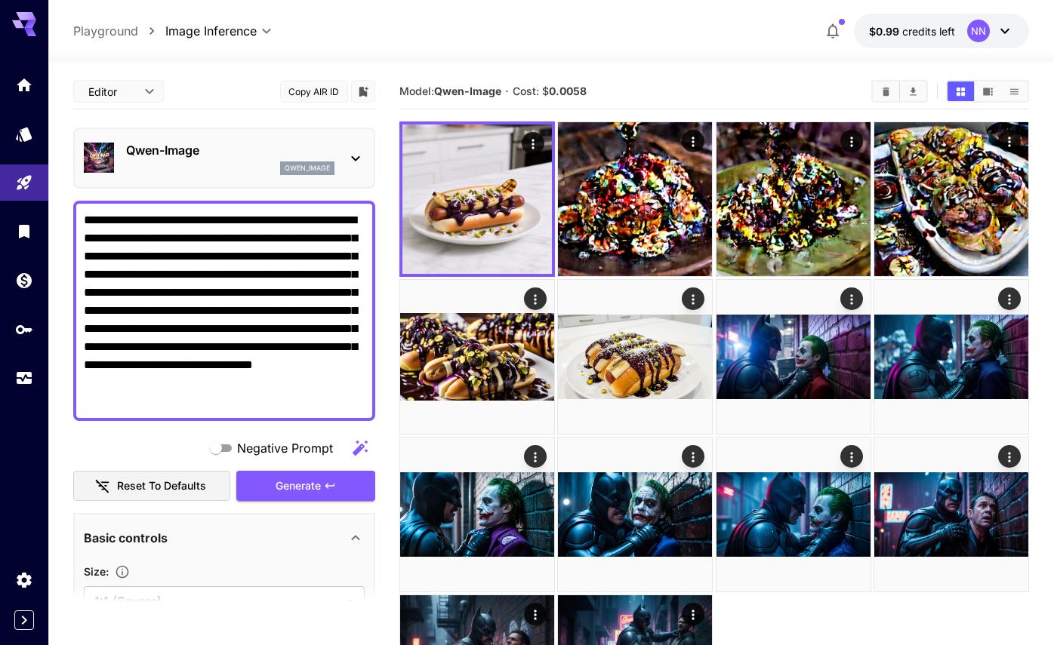
click at [241, 152] on p "Qwen-Image" at bounding box center [230, 150] width 208 height 18
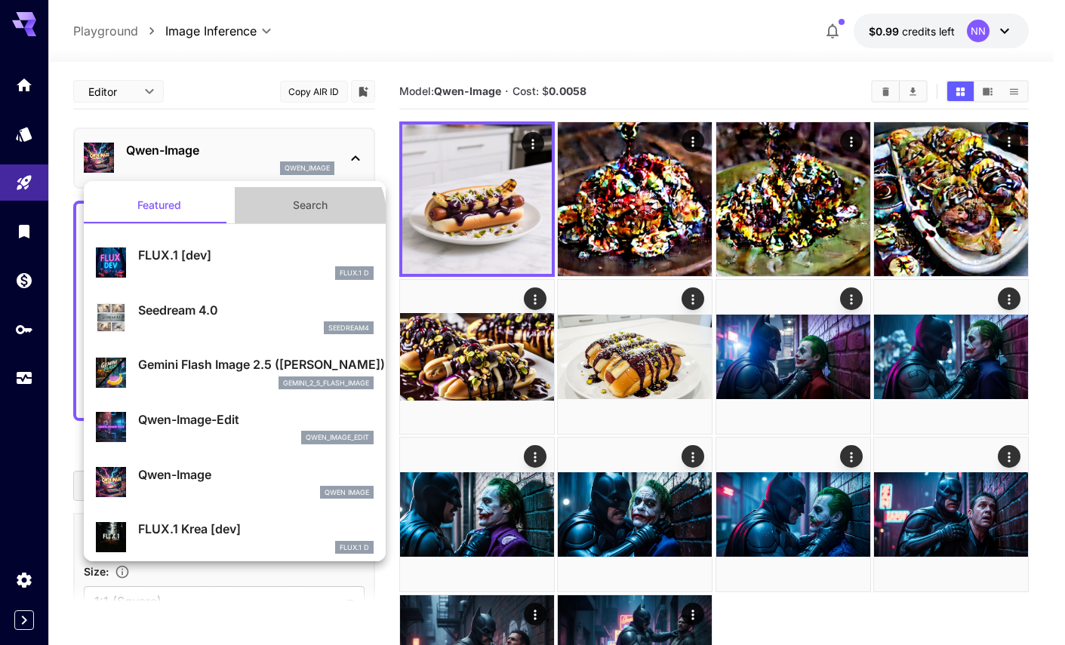
click at [298, 215] on button "Search" at bounding box center [310, 205] width 151 height 36
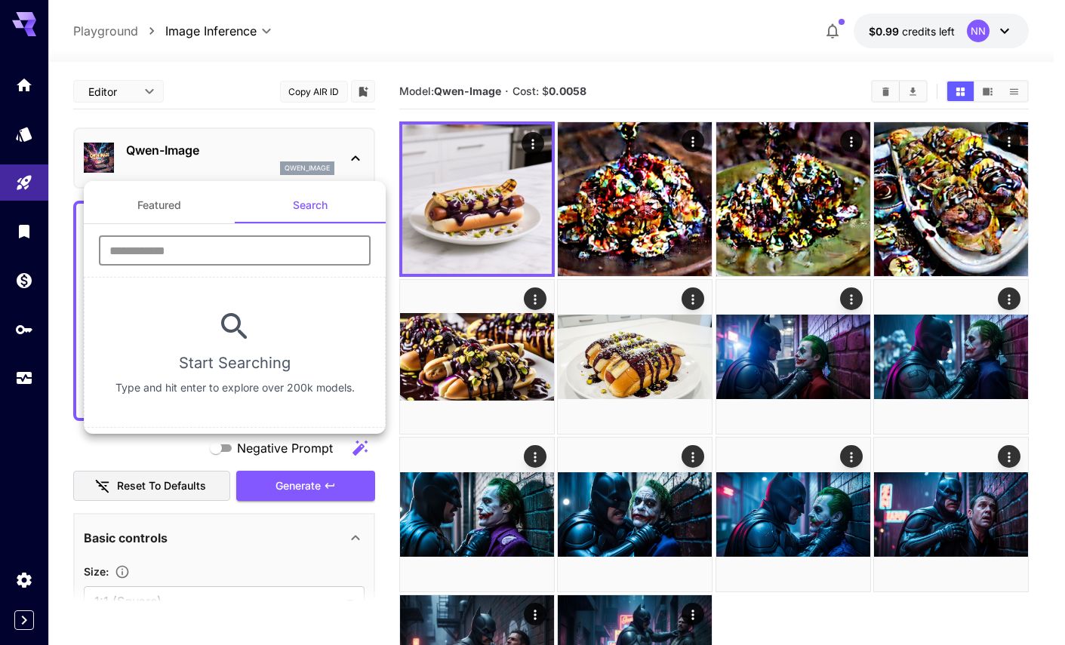
click at [277, 241] on input "text" at bounding box center [235, 250] width 272 height 30
paste input "**********"
type input "**********"
